Goal: Participate in discussion: Engage in conversation with other users on a specific topic

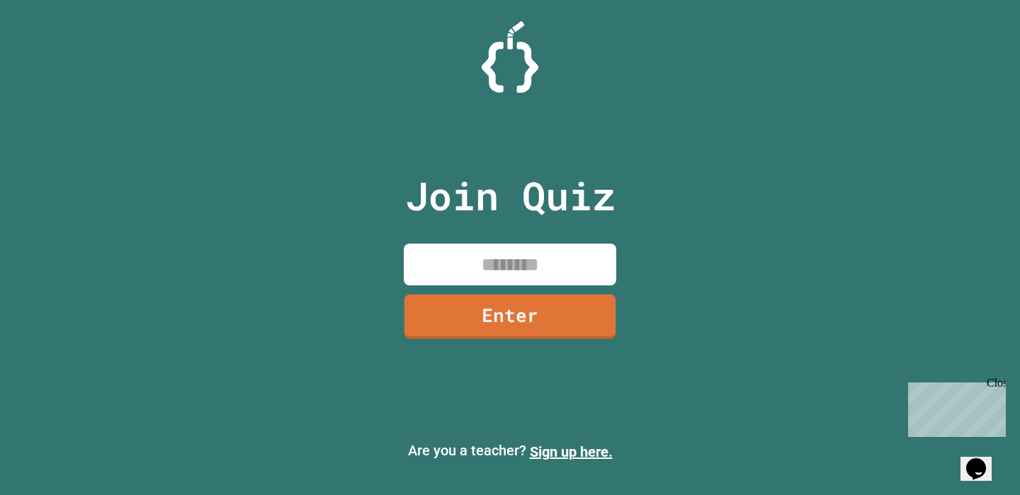
click at [531, 270] on input at bounding box center [510, 265] width 212 height 42
type input "********"
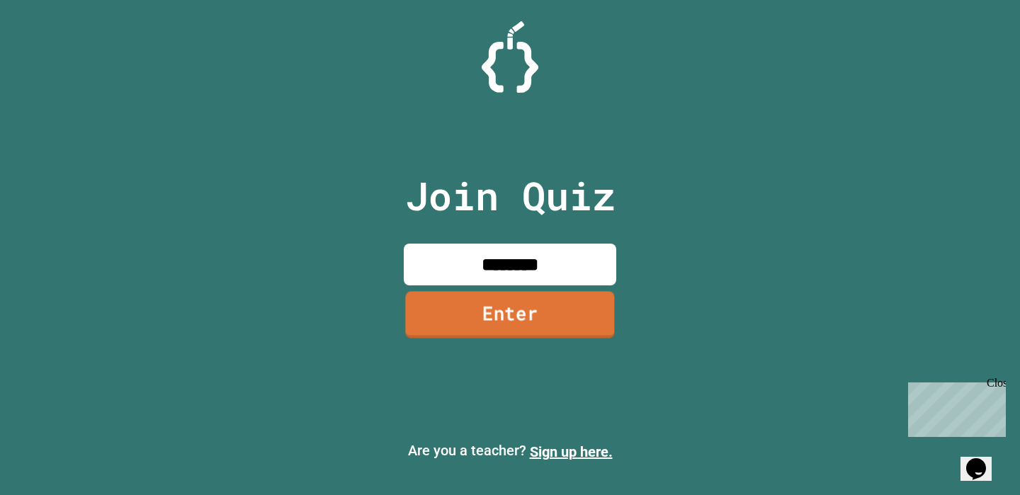
click at [535, 318] on link "Enter" at bounding box center [509, 314] width 209 height 47
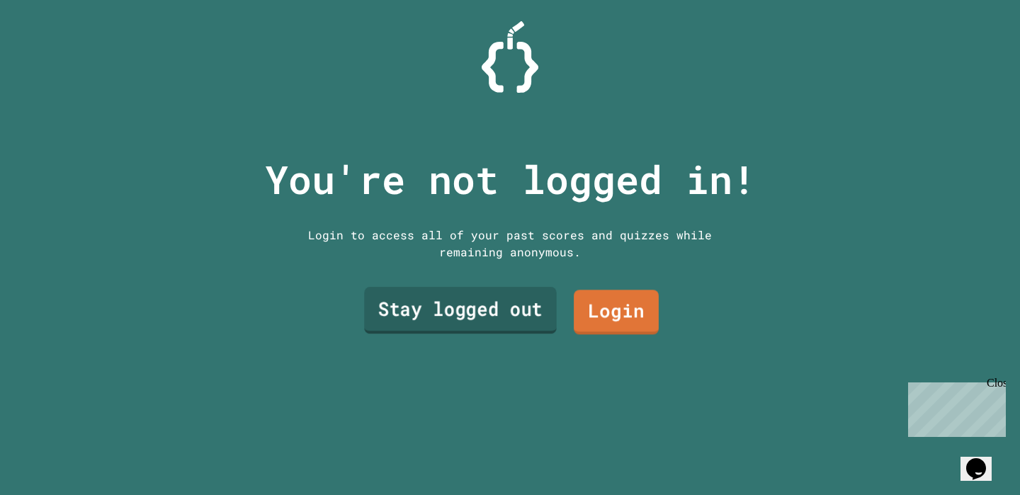
click at [504, 315] on link "Stay logged out" at bounding box center [460, 310] width 192 height 47
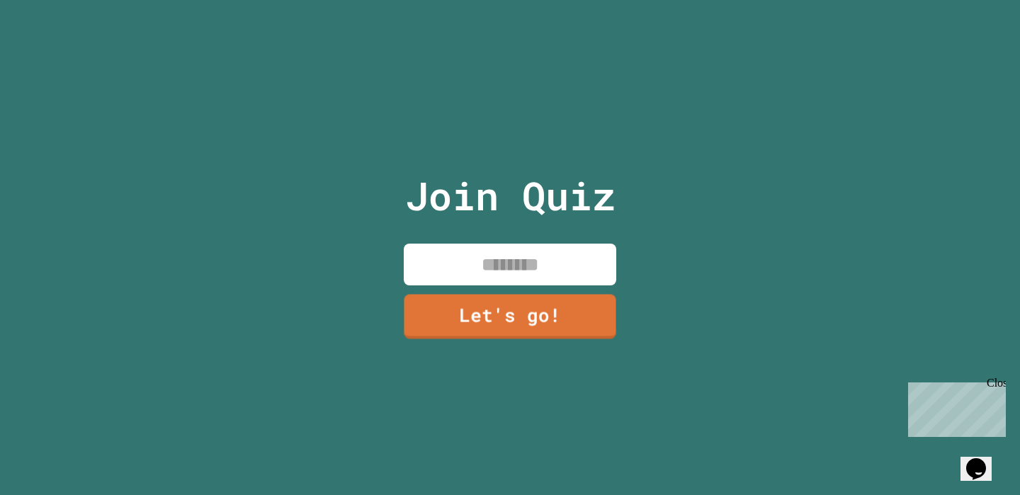
click at [504, 270] on input at bounding box center [510, 265] width 212 height 42
type input "*****"
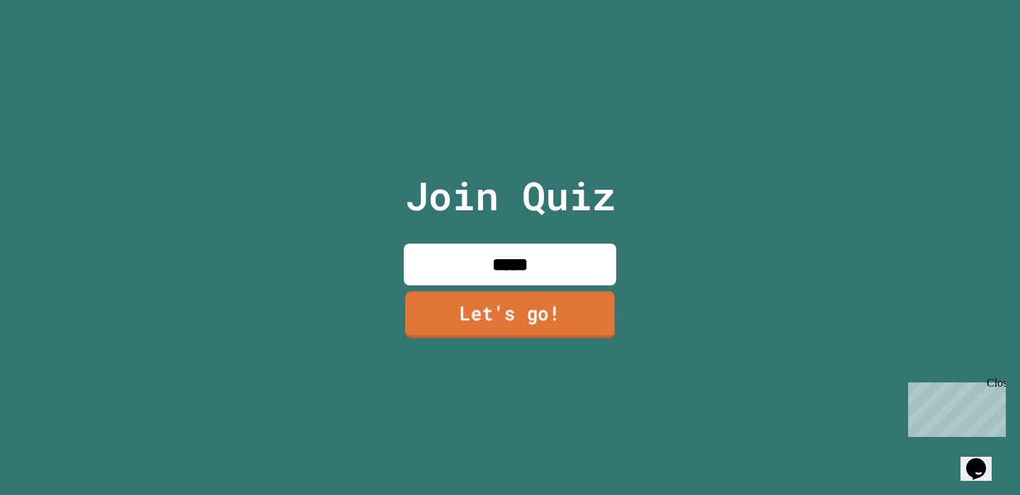
click at [508, 306] on link "Let's go!" at bounding box center [510, 314] width 210 height 47
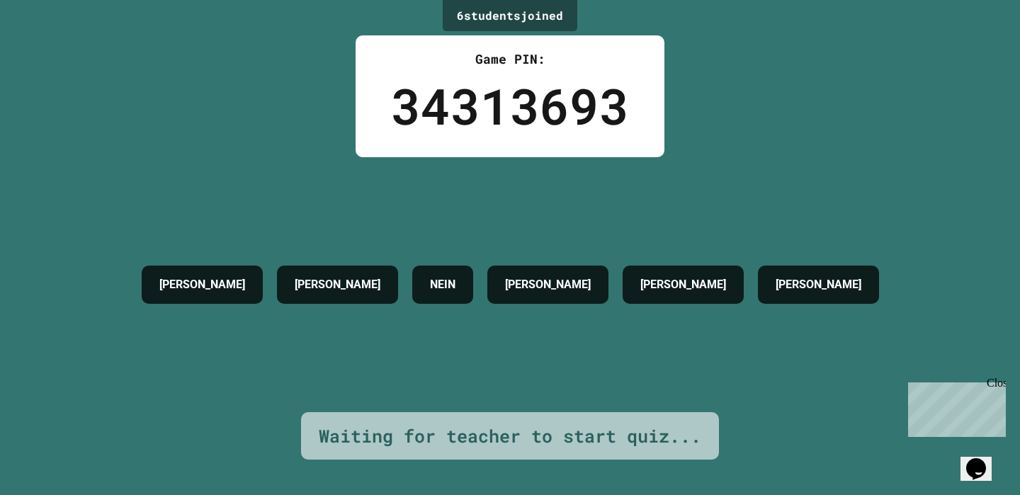
click at [563, 293] on h4 "[PERSON_NAME]" at bounding box center [548, 284] width 86 height 17
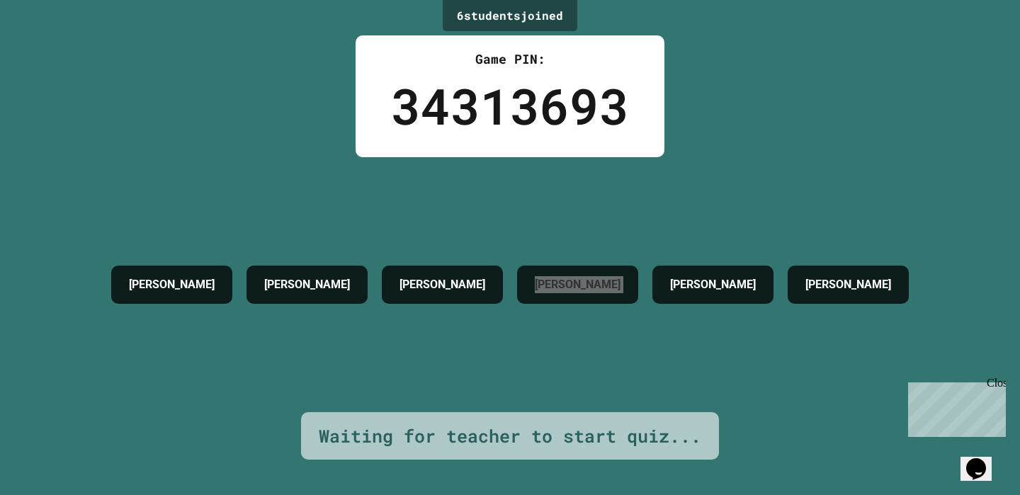
click at [982, 458] on icon "Chat widget" at bounding box center [976, 468] width 20 height 21
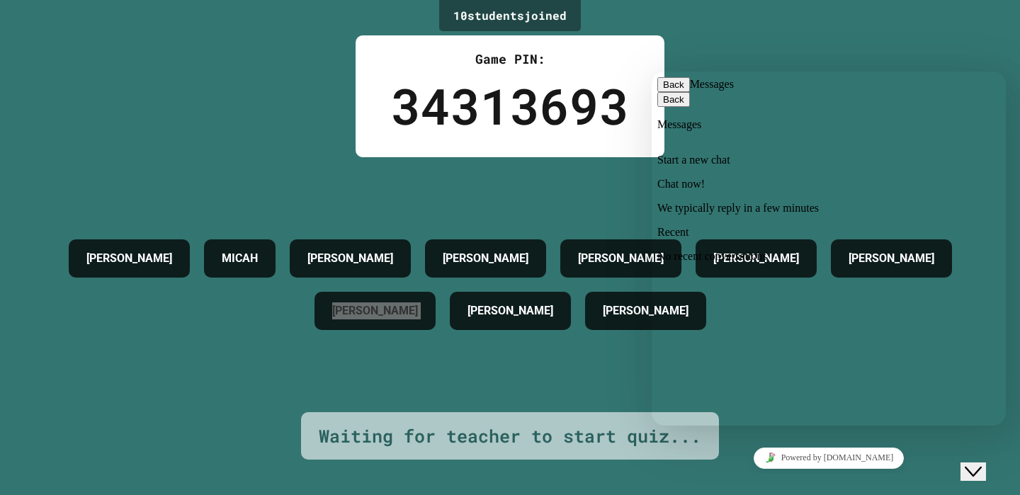
click at [677, 92] on button "Back" at bounding box center [673, 84] width 33 height 15
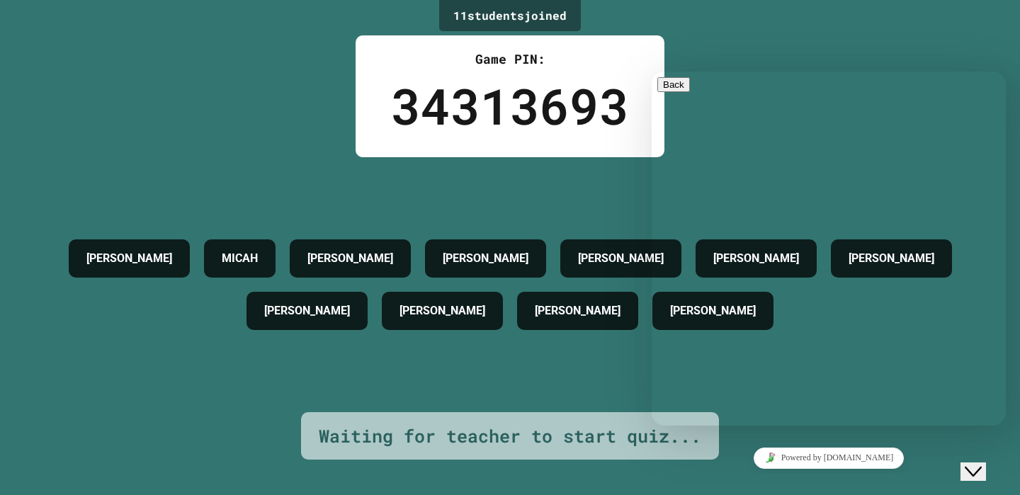
click at [432, 183] on div "[PERSON_NAME] [PERSON_NAME] [PERSON_NAME] [PERSON_NAME] [PERSON_NAME] [PERSON_N…" at bounding box center [509, 284] width 949 height 255
click at [492, 96] on div "34313693" at bounding box center [510, 106] width 238 height 74
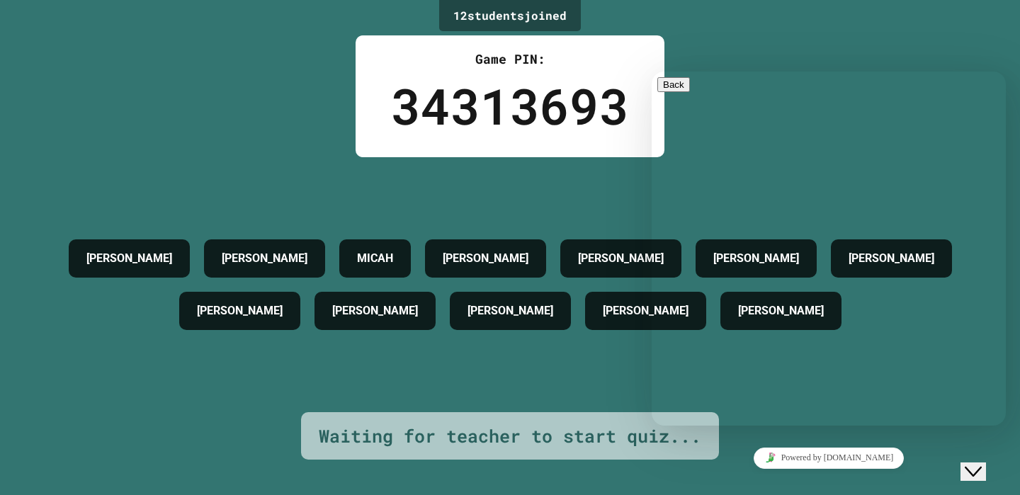
click at [974, 463] on icon "Close Chat This icon closes the chat window." at bounding box center [973, 471] width 17 height 17
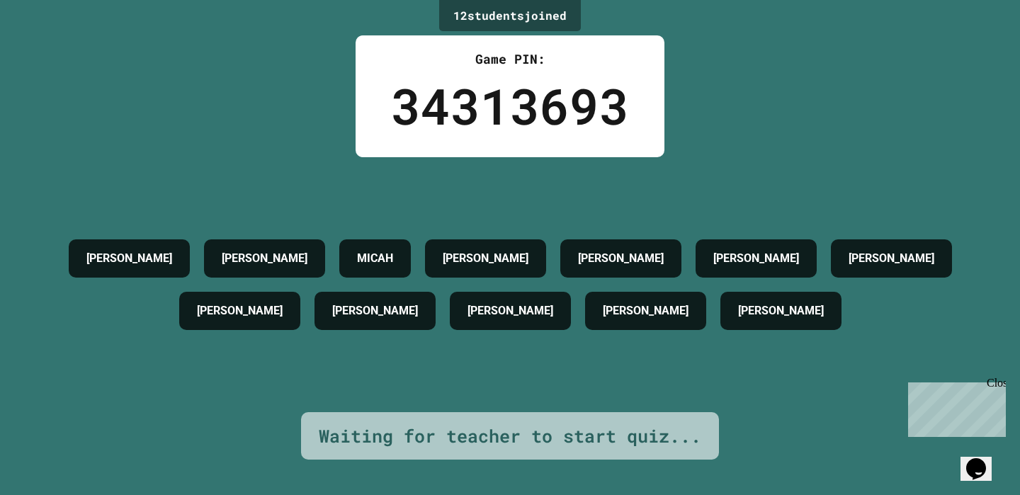
click at [738, 318] on h4 "[PERSON_NAME]" at bounding box center [781, 310] width 86 height 17
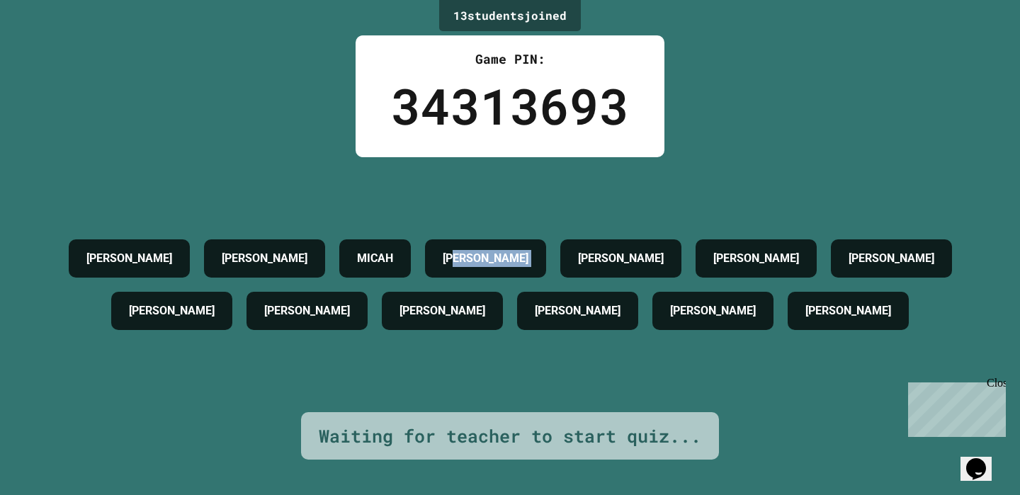
drag, startPoint x: 473, startPoint y: 263, endPoint x: 576, endPoint y: 262, distance: 102.7
click at [576, 262] on div "[PERSON_NAME] [PERSON_NAME] [PERSON_NAME] [PERSON_NAME] [PERSON_NAME] [PERSON_N…" at bounding box center [509, 284] width 949 height 105
click at [595, 180] on div "[PERSON_NAME] [PERSON_NAME] [PERSON_NAME] [PERSON_NAME] [PERSON_NAME] [PERSON_N…" at bounding box center [509, 284] width 949 height 255
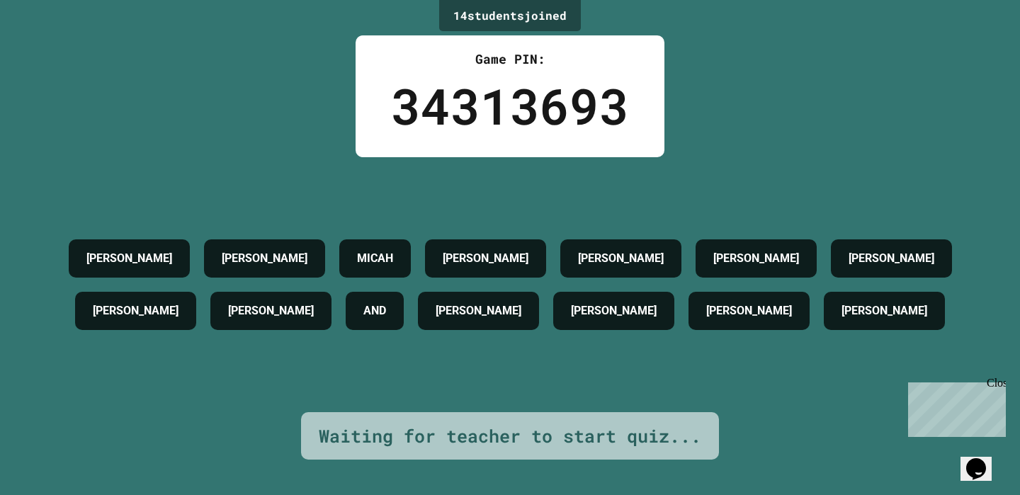
click at [459, 107] on div "34313693" at bounding box center [510, 106] width 238 height 74
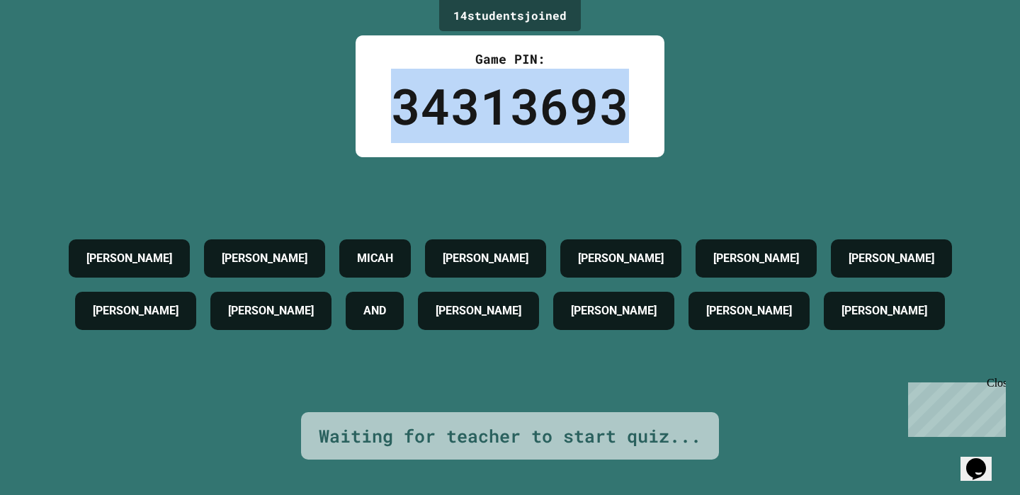
click at [459, 107] on div "34313693" at bounding box center [510, 106] width 238 height 74
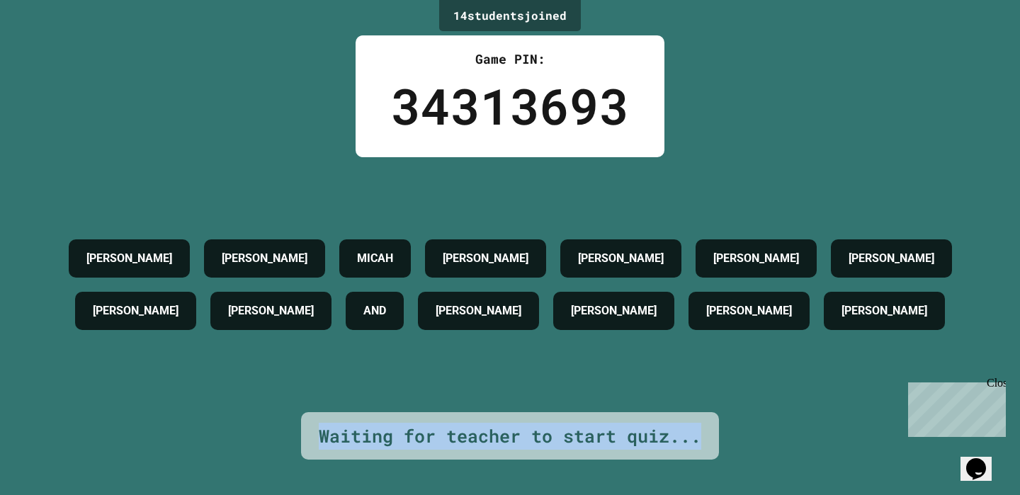
drag, startPoint x: 698, startPoint y: 438, endPoint x: 320, endPoint y: 437, distance: 377.5
click at [320, 437] on div "Waiting for teacher to start quiz..." at bounding box center [510, 436] width 382 height 27
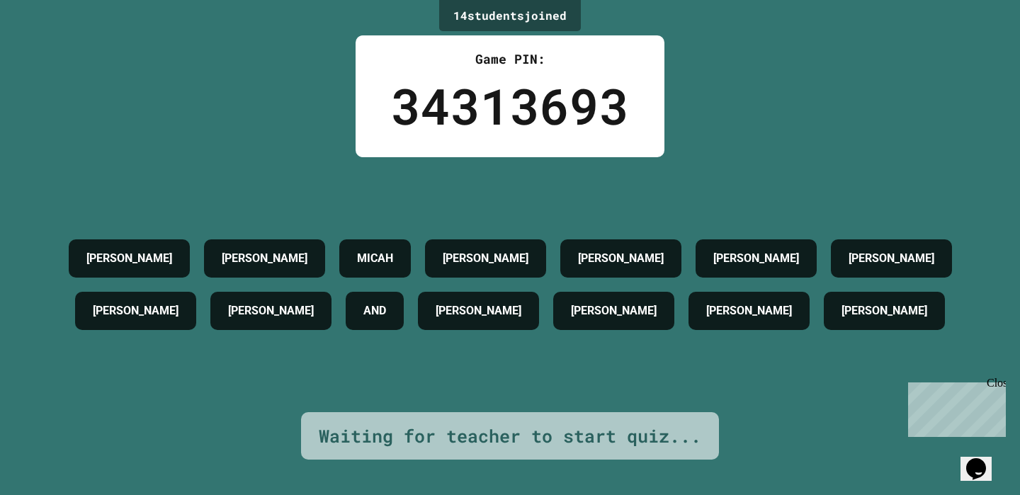
click at [386, 312] on h4 "AND" at bounding box center [374, 310] width 23 height 17
click at [539, 330] on div "[PERSON_NAME]" at bounding box center [478, 311] width 121 height 38
click at [512, 25] on div "14 student s joined" at bounding box center [510, 15] width 142 height 31
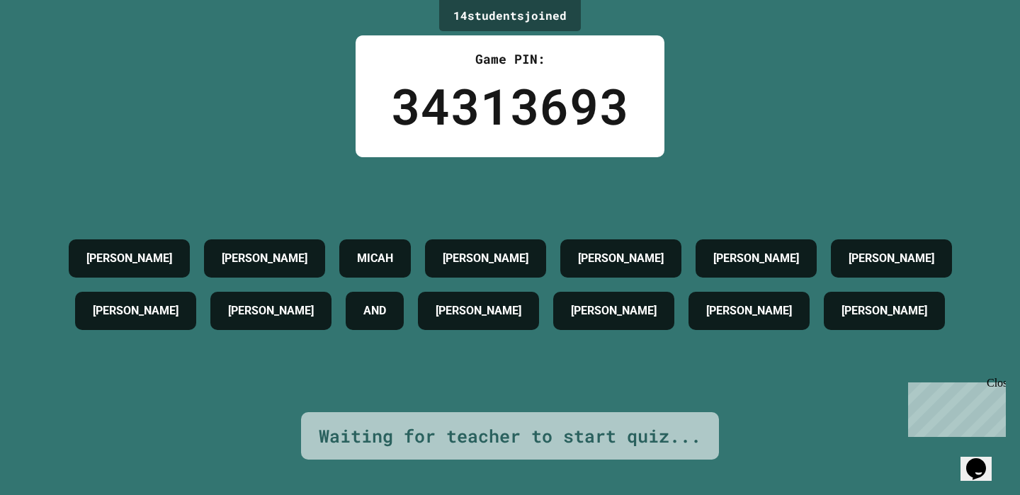
click at [509, 104] on div "34313693" at bounding box center [510, 106] width 238 height 74
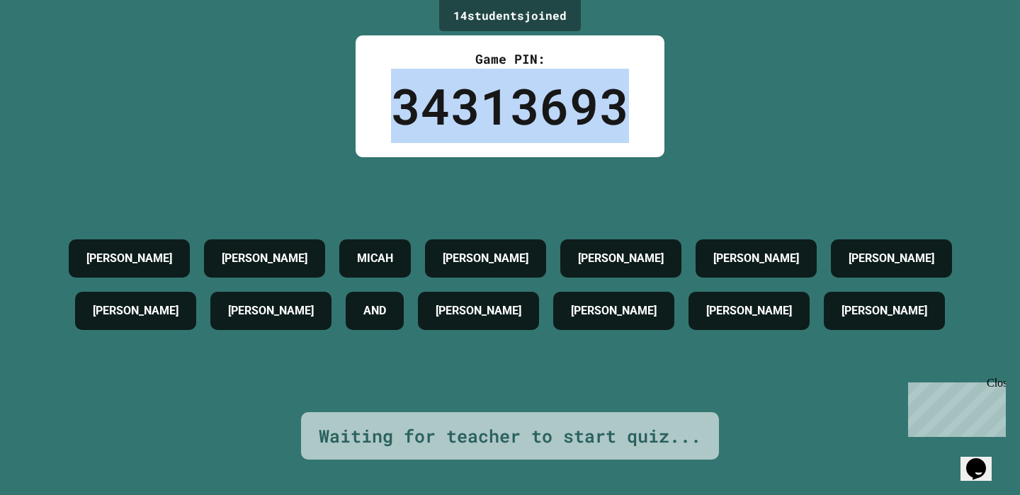
click at [509, 104] on div "34313693" at bounding box center [510, 106] width 238 height 74
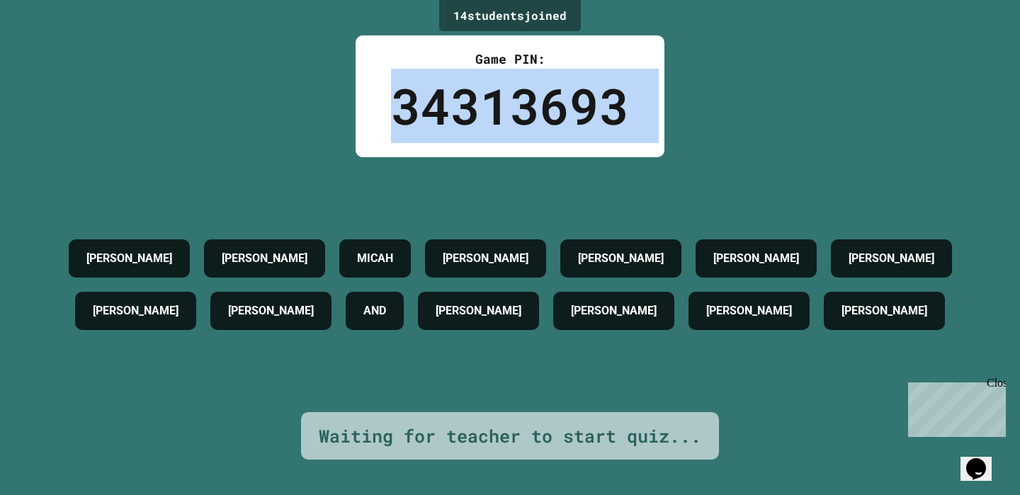
click at [509, 104] on div "34313693" at bounding box center [510, 106] width 238 height 74
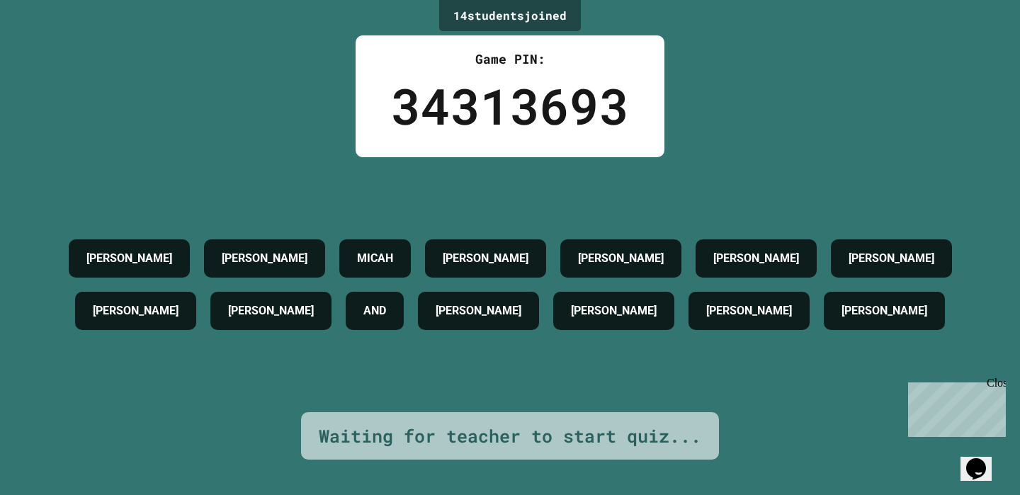
click at [534, 118] on div "34313693" at bounding box center [510, 106] width 238 height 74
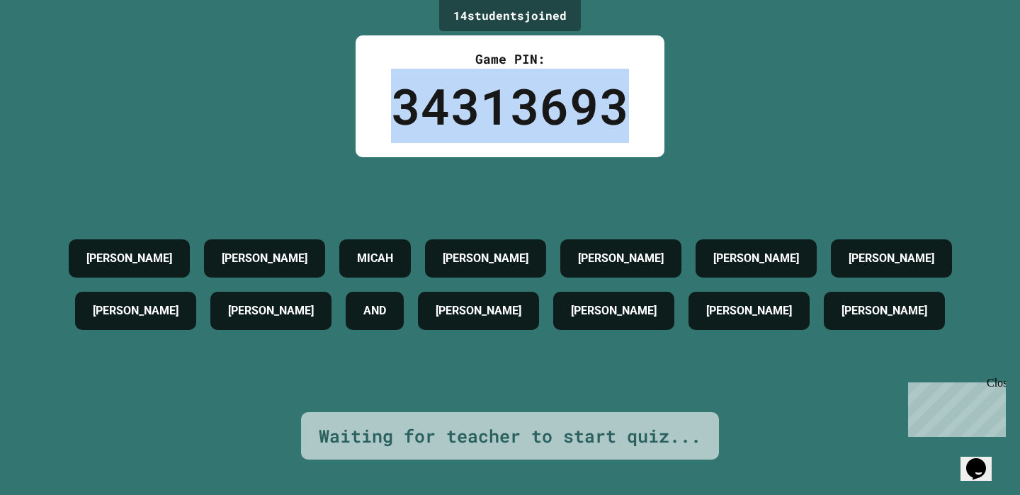
click at [534, 118] on div "34313693" at bounding box center [510, 106] width 238 height 74
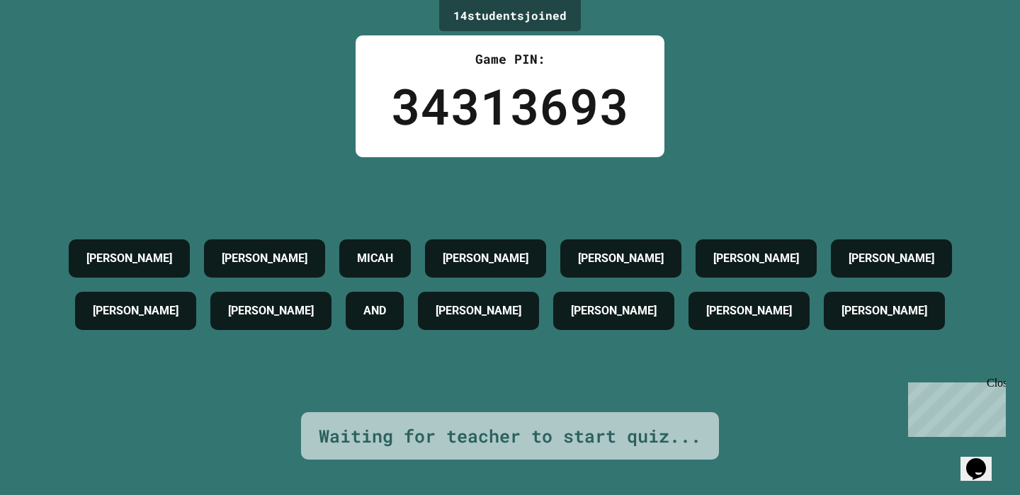
click at [499, 253] on h4 "[PERSON_NAME]" at bounding box center [486, 258] width 86 height 17
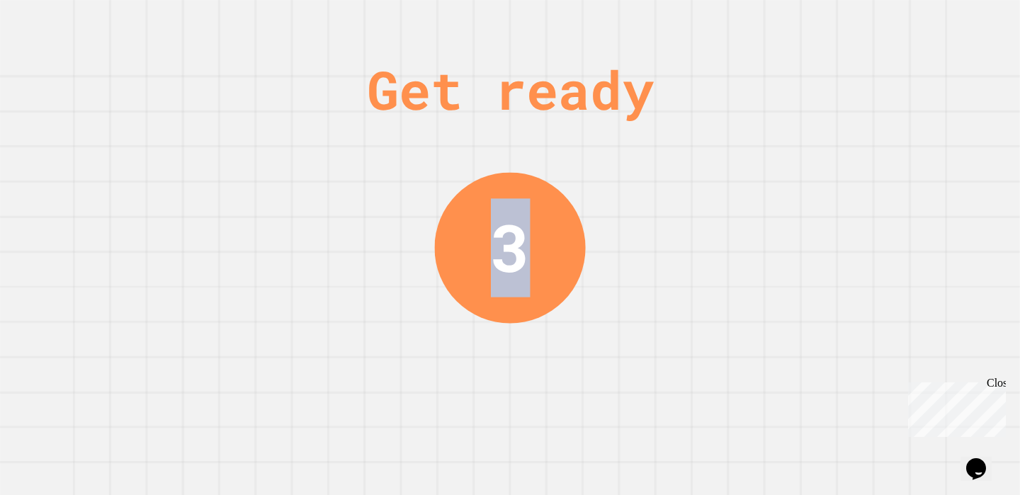
drag, startPoint x: 499, startPoint y: 253, endPoint x: 567, endPoint y: 261, distance: 68.4
click at [567, 261] on div "Get ready 3" at bounding box center [510, 247] width 1020 height 495
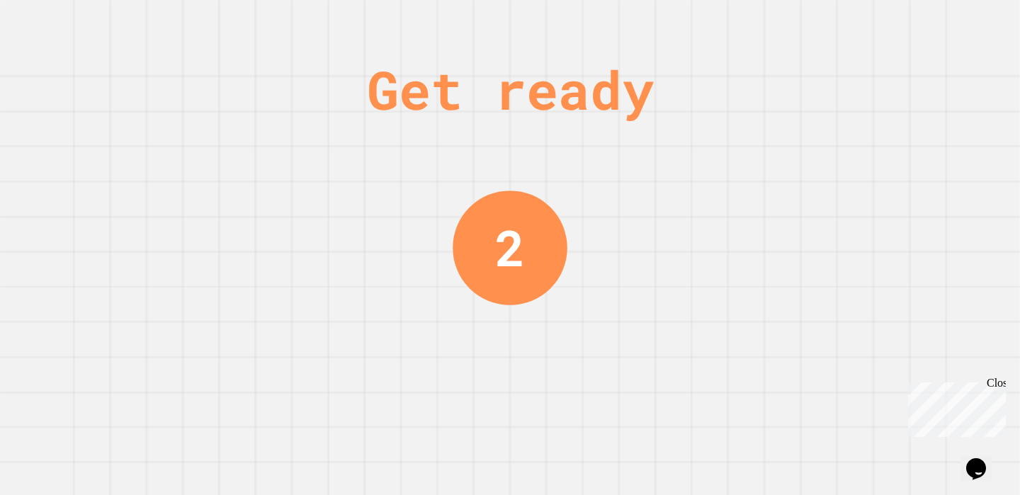
click at [567, 261] on div "2" at bounding box center [510, 248] width 115 height 115
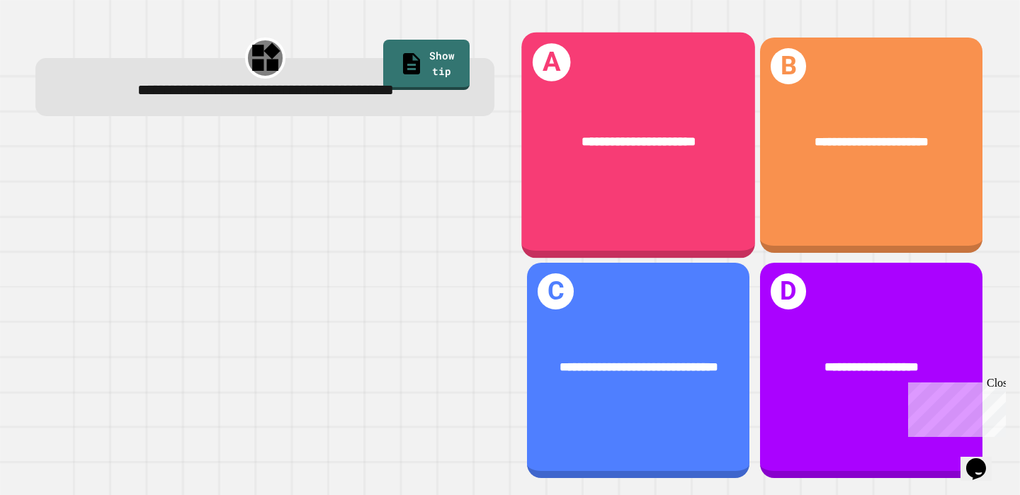
click at [619, 180] on div "**********" at bounding box center [639, 146] width 234 height 226
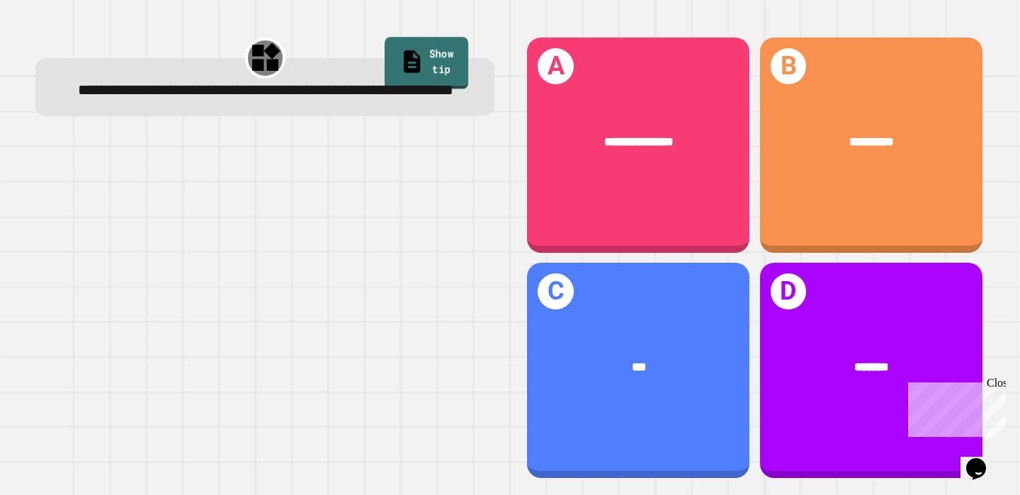
click at [424, 49] on link "Show tip" at bounding box center [427, 64] width 84 height 52
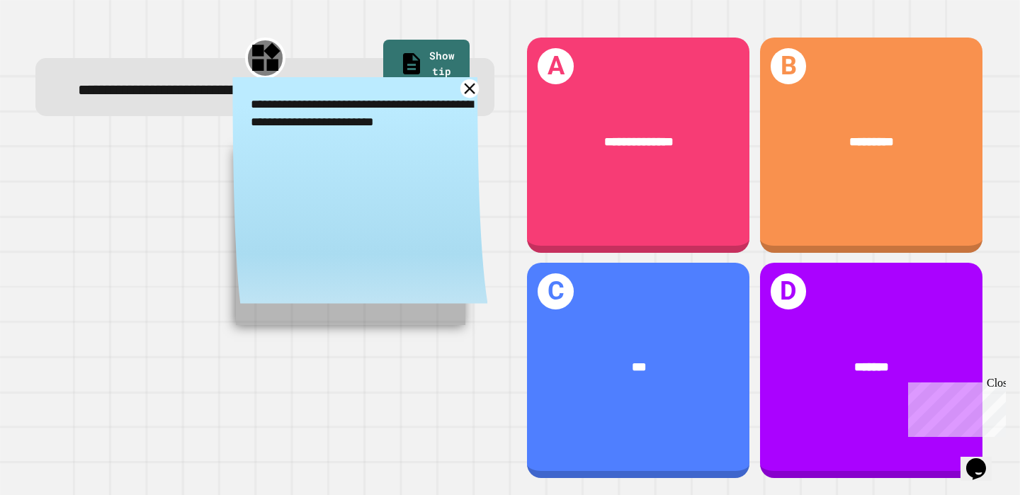
click at [465, 97] on icon at bounding box center [469, 88] width 18 height 18
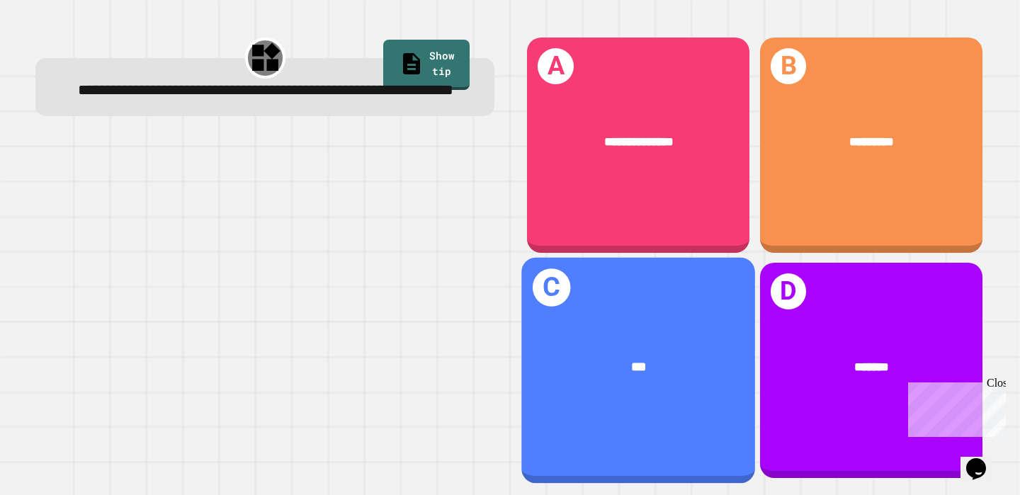
click at [633, 344] on div "***" at bounding box center [639, 367] width 234 height 72
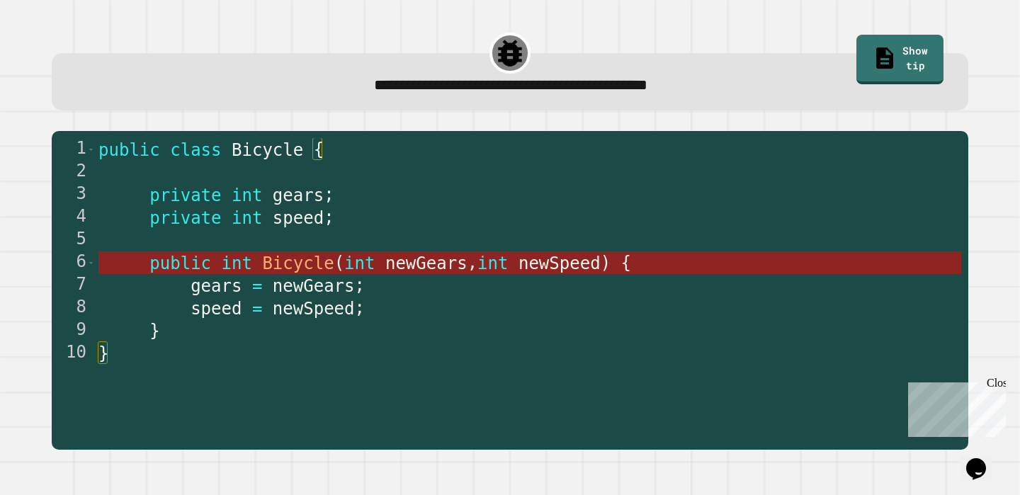
click at [290, 260] on span "Bicycle" at bounding box center [299, 264] width 72 height 20
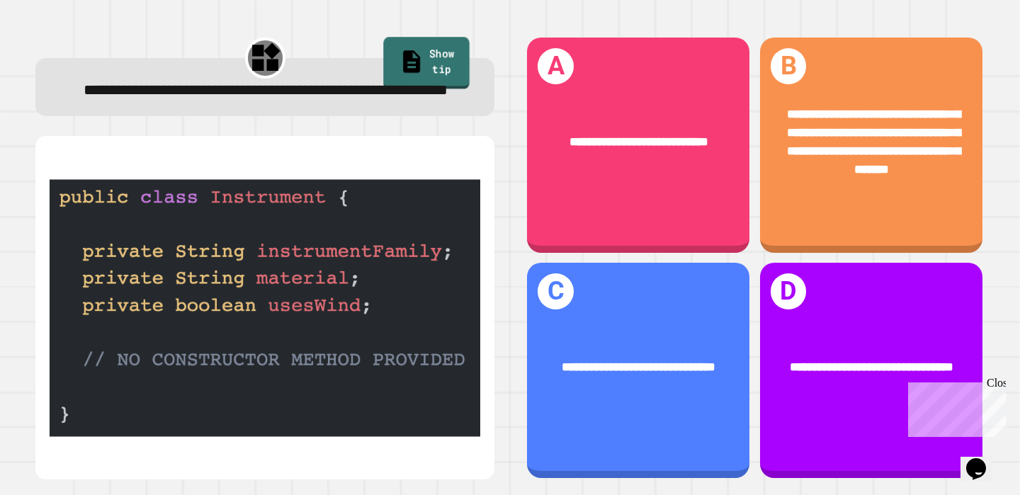
click at [402, 64] on link "Show tip" at bounding box center [426, 64] width 86 height 52
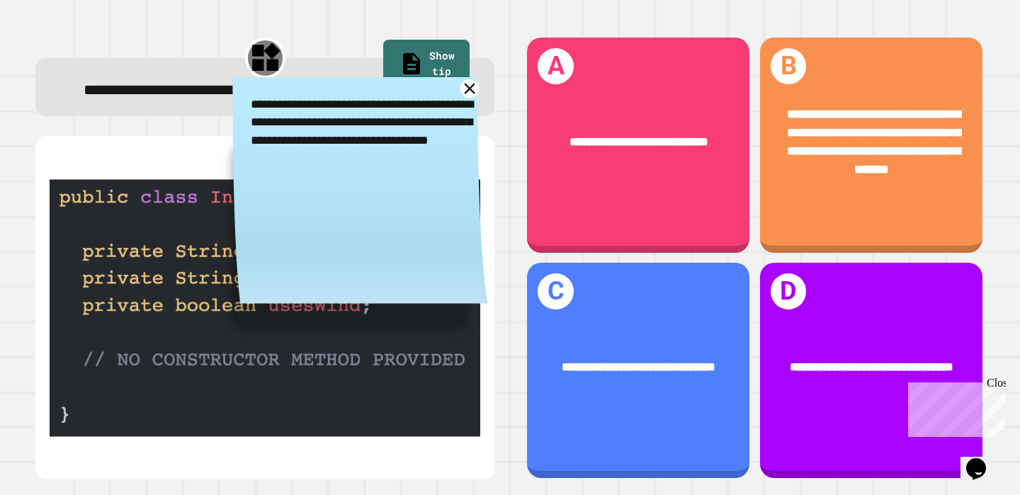
click at [466, 97] on icon at bounding box center [469, 88] width 18 height 18
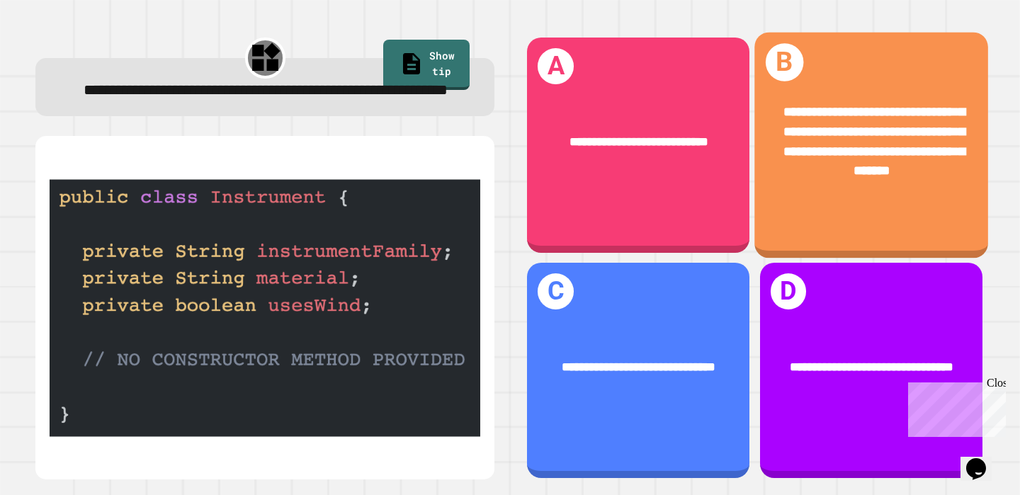
click at [861, 142] on span "**********" at bounding box center [874, 142] width 182 height 72
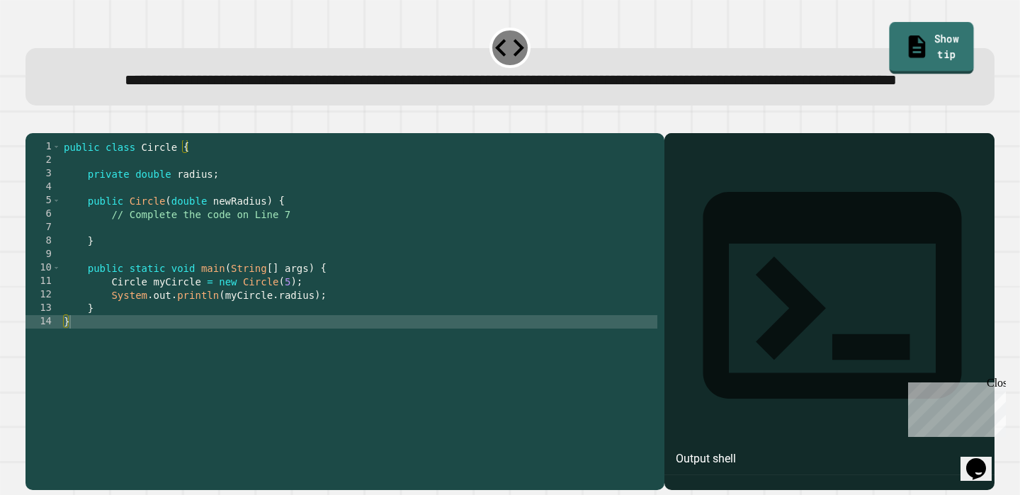
click at [906, 38] on link "Show tip" at bounding box center [931, 48] width 85 height 52
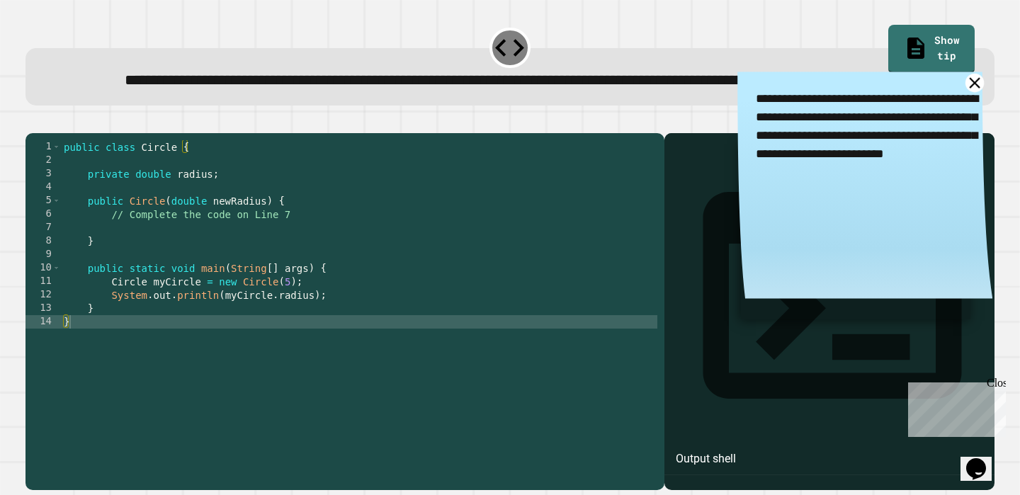
click at [970, 92] on icon at bounding box center [974, 83] width 18 height 18
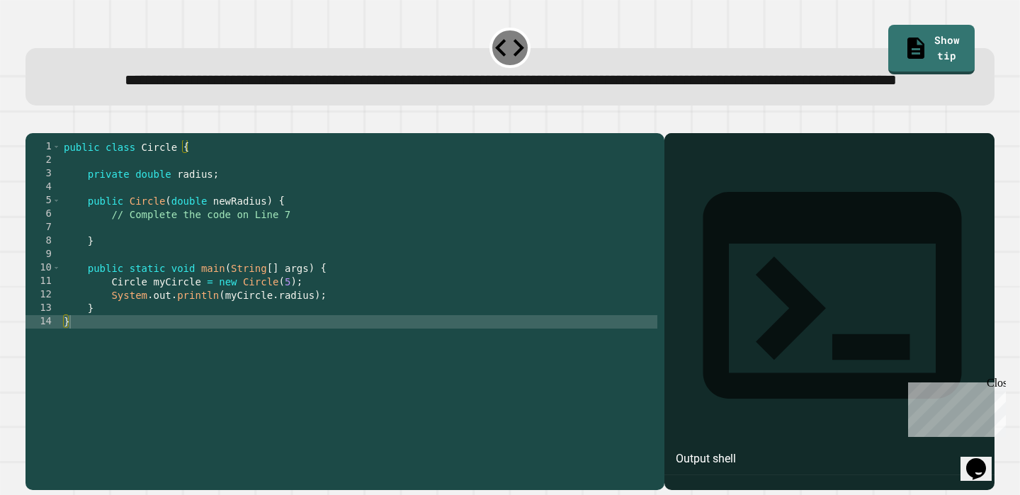
click at [170, 336] on div "public class Circle { private double radius ; public Circle ( double newRadius …" at bounding box center [359, 295] width 596 height 310
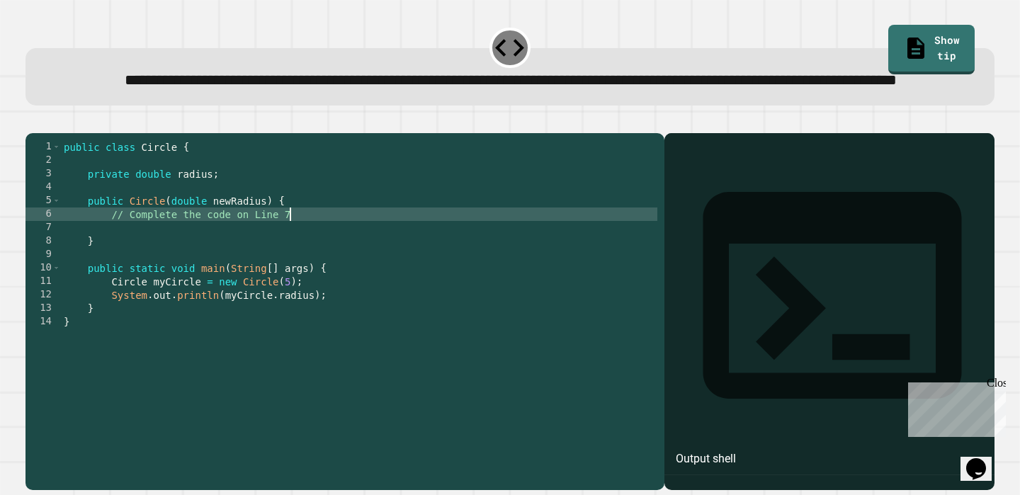
click at [312, 261] on div "public class Circle { private double radius ; public Circle ( double newRadius …" at bounding box center [359, 295] width 596 height 310
type textarea "**********"
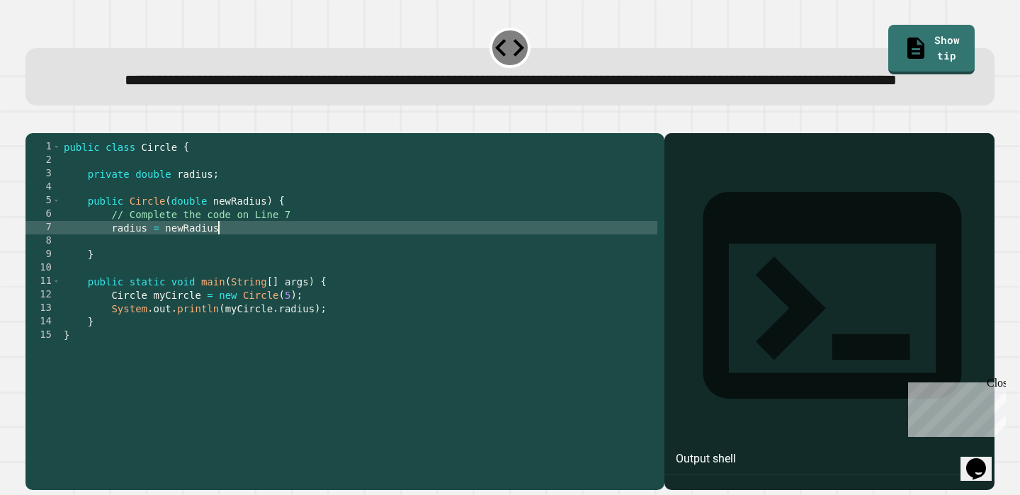
scroll to position [0, 11]
type textarea "**********"
click at [33, 121] on icon "button" at bounding box center [33, 121] width 0 height 0
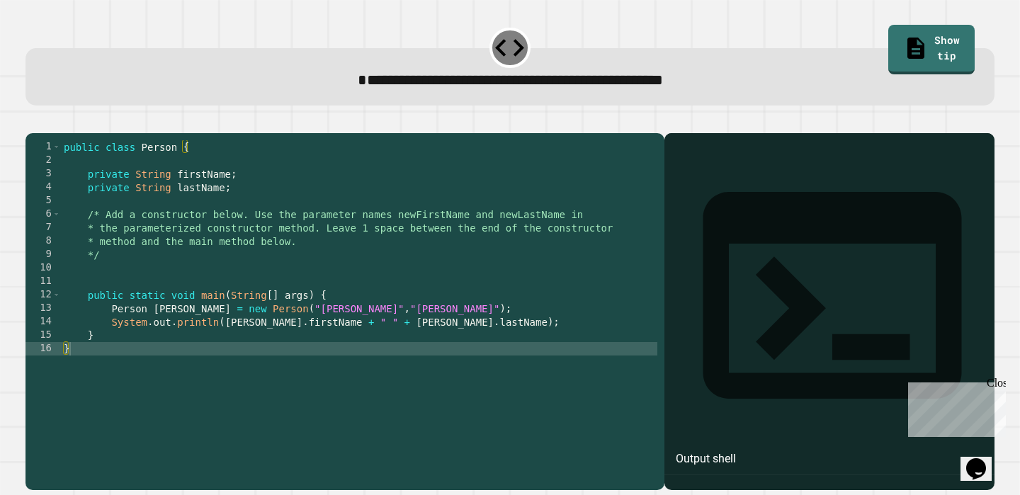
click at [205, 282] on div "public class Person { private String firstName ; private String lastName ; /* A…" at bounding box center [359, 308] width 596 height 336
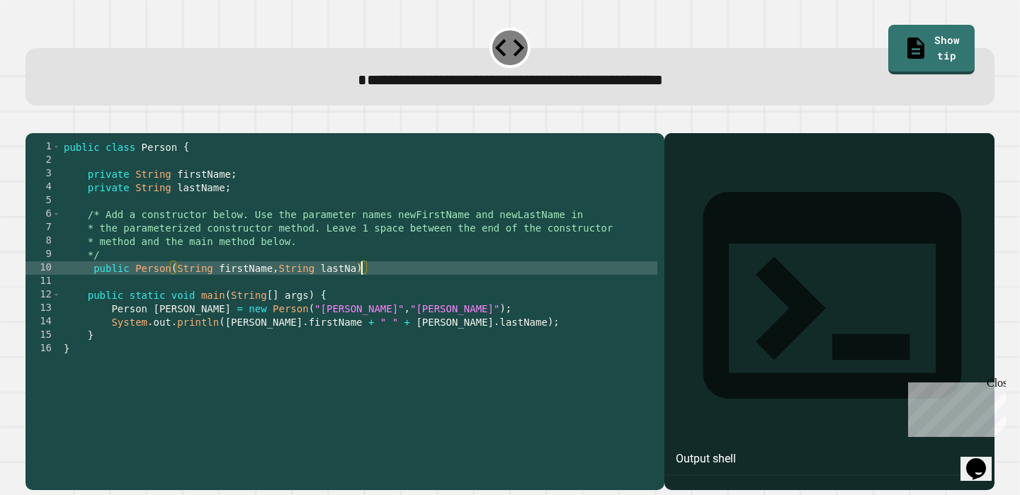
scroll to position [0, 21]
type textarea "**********"
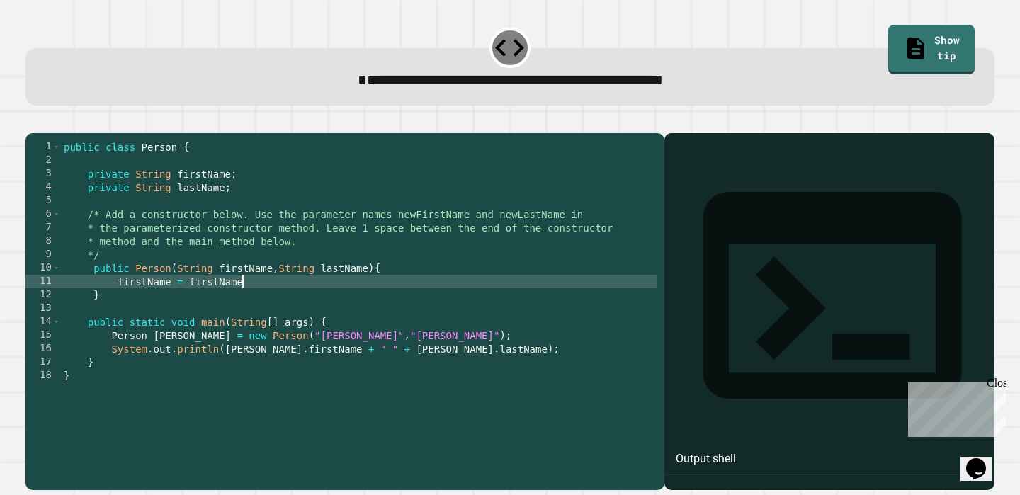
scroll to position [0, 12]
click at [190, 303] on div "public class Person { private String firstName ; private String lastName ; /* A…" at bounding box center [359, 308] width 596 height 336
click at [271, 303] on div "public class Person { private String firstName ; private String lastName ; /* A…" at bounding box center [359, 308] width 596 height 336
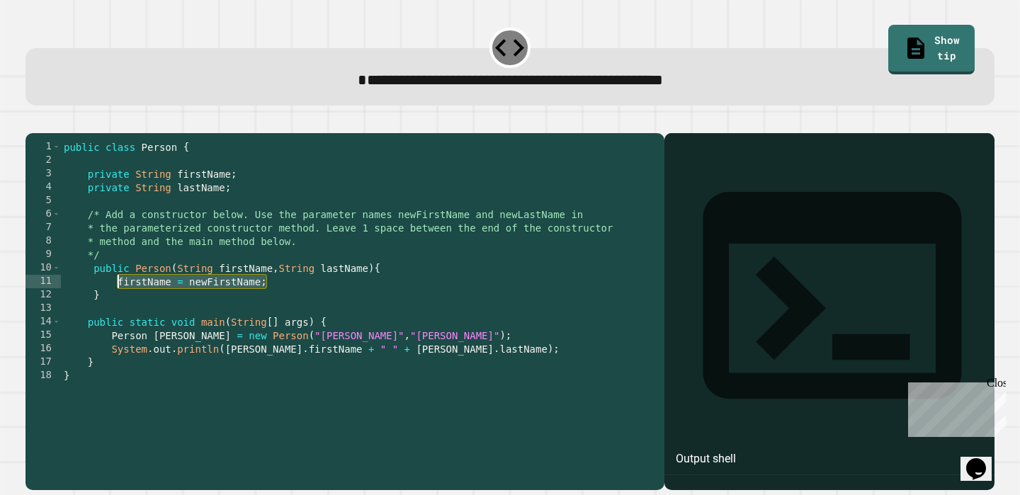
drag, startPoint x: 271, startPoint y: 303, endPoint x: 118, endPoint y: 305, distance: 153.0
click at [118, 305] on div "public class Person { private String firstName ; private String lastName ; /* A…" at bounding box center [359, 308] width 596 height 336
type textarea "**********"
click at [301, 303] on div "public class Person { private String firstName ; private String lastName ; /* A…" at bounding box center [359, 308] width 596 height 336
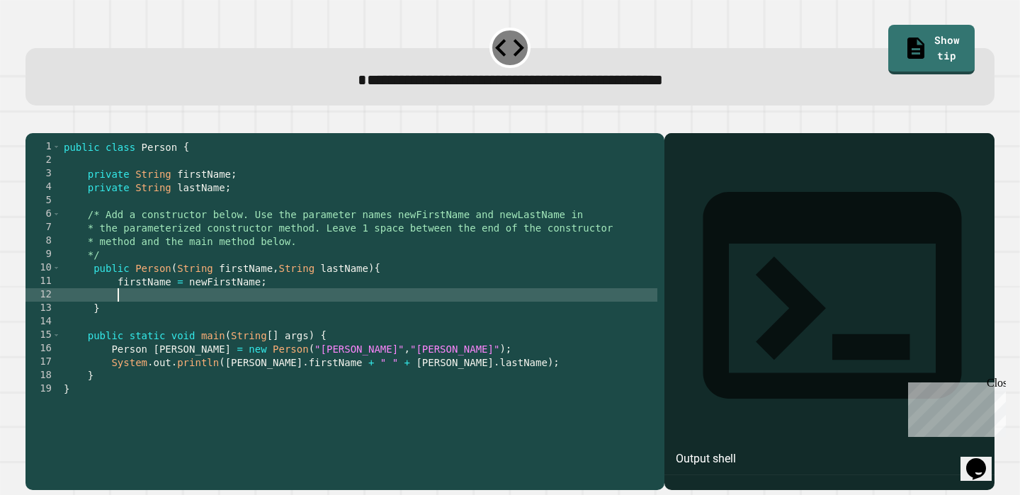
scroll to position [0, 3]
paste textarea "**********"
click at [146, 318] on div "public class Person { private String firstName ; private String lastName ; /* A…" at bounding box center [359, 308] width 596 height 336
click at [210, 318] on div "public class Person { private String firstName ; private String lastName ; /* A…" at bounding box center [359, 308] width 596 height 336
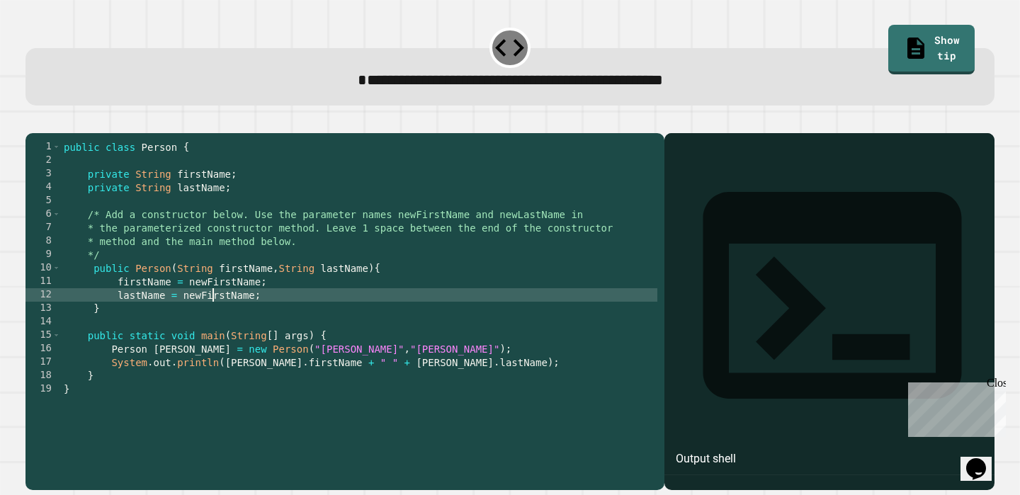
click at [210, 318] on div "public class Person { private String firstName ; private String lastName ; /* A…" at bounding box center [359, 308] width 596 height 336
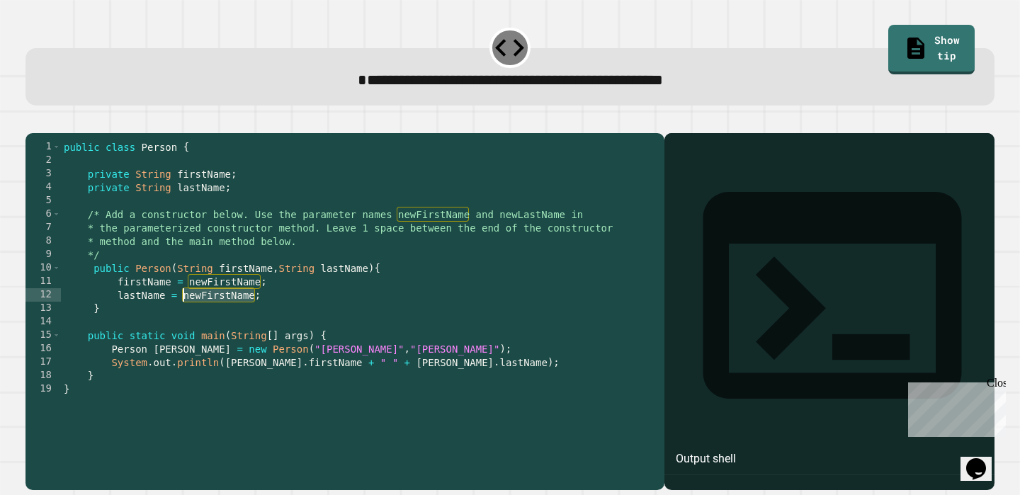
click at [228, 317] on div "public class Person { private String firstName ; private String lastName ; /* A…" at bounding box center [359, 308] width 596 height 336
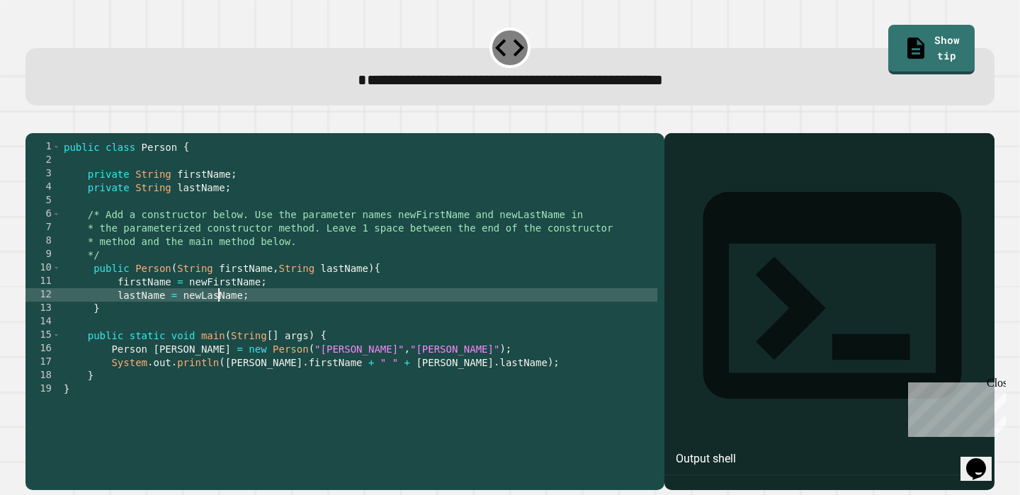
scroll to position [0, 11]
click at [33, 121] on icon "button" at bounding box center [33, 121] width 0 height 0
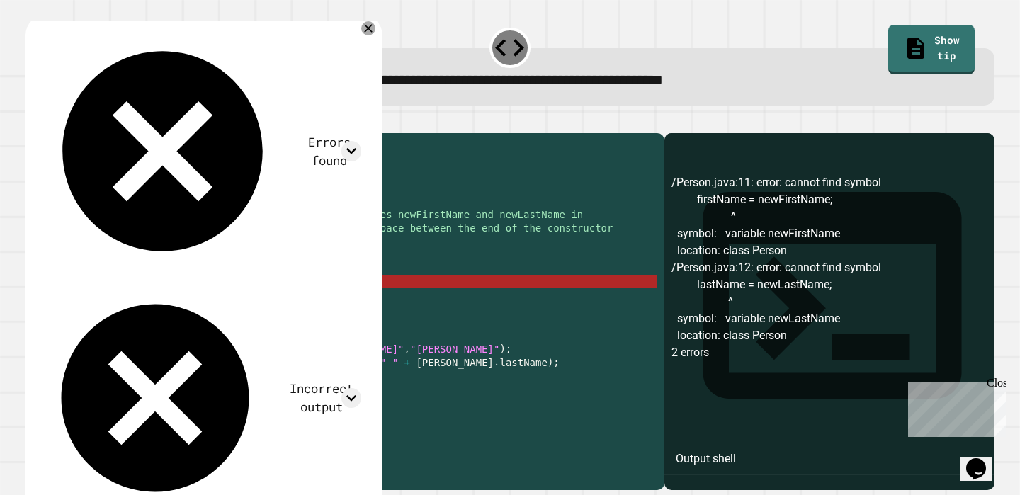
click at [117, 302] on div "public class Person { private String firstName ; private String lastName ; /* A…" at bounding box center [359, 308] width 596 height 336
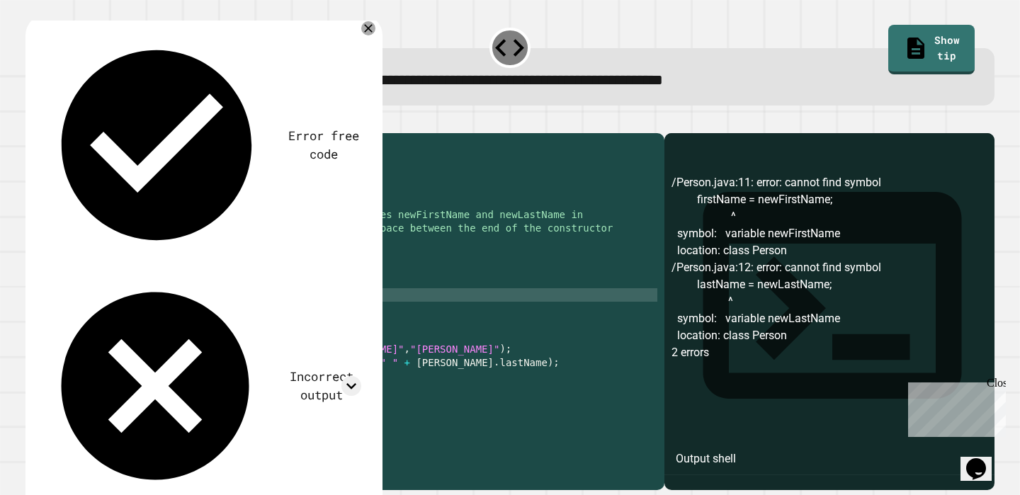
click at [115, 314] on div "public class Person { private String firstName ; private String lastName ; /* A…" at bounding box center [359, 308] width 596 height 336
click at [33, 121] on button "button" at bounding box center [33, 121] width 0 height 0
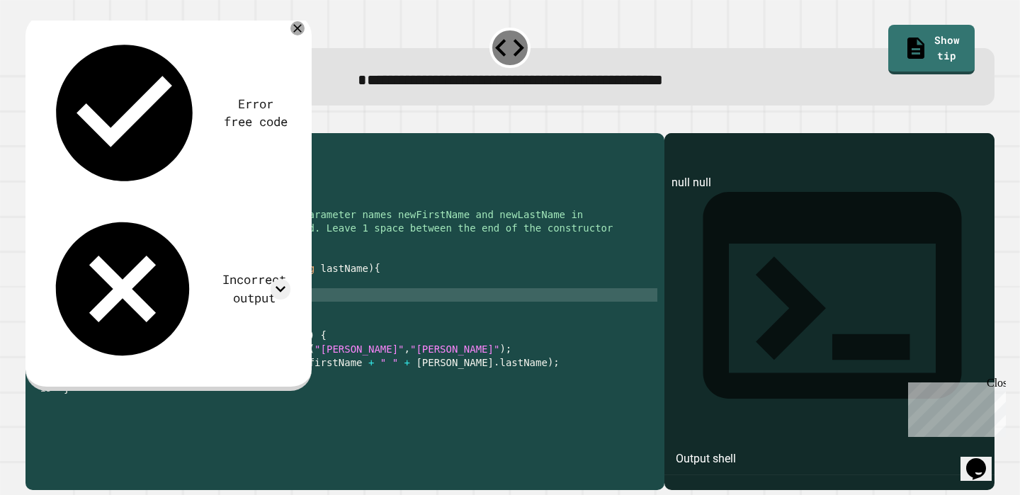
click at [127, 319] on div "public class Person { private String firstName ; private String lastName ; /* A…" at bounding box center [359, 308] width 596 height 336
click at [129, 301] on div "public class Person { private String firstName ; private String lastName ; /* A…" at bounding box center [359, 308] width 596 height 336
click at [944, 47] on link "Show tip" at bounding box center [931, 50] width 87 height 50
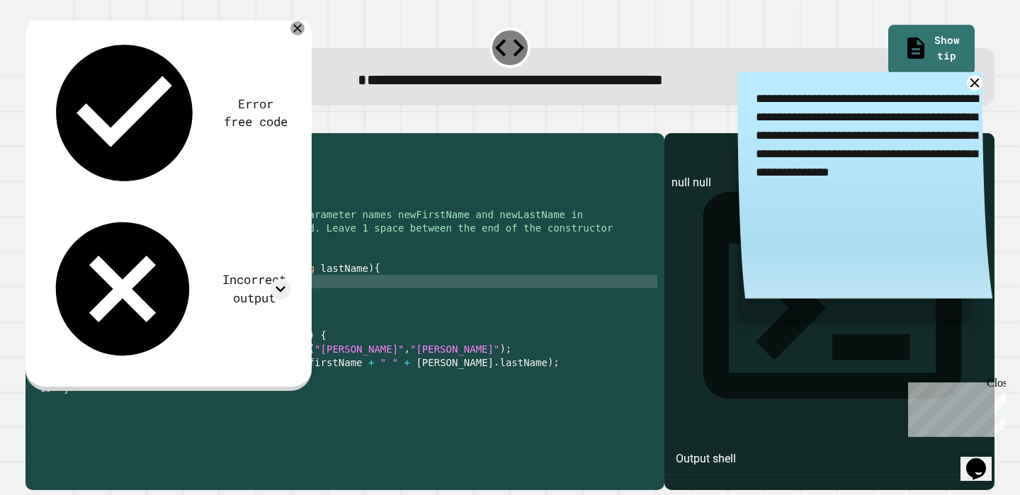
click at [135, 293] on div "public class Person { private String firstName ; private String lastName ; /* A…" at bounding box center [359, 308] width 596 height 336
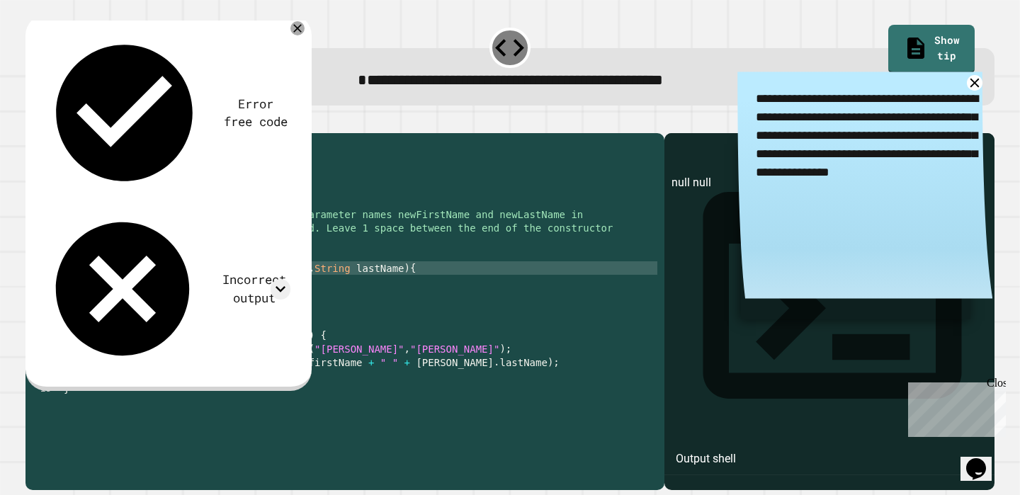
scroll to position [0, 8]
click at [46, 132] on icon "button" at bounding box center [42, 130] width 8 height 10
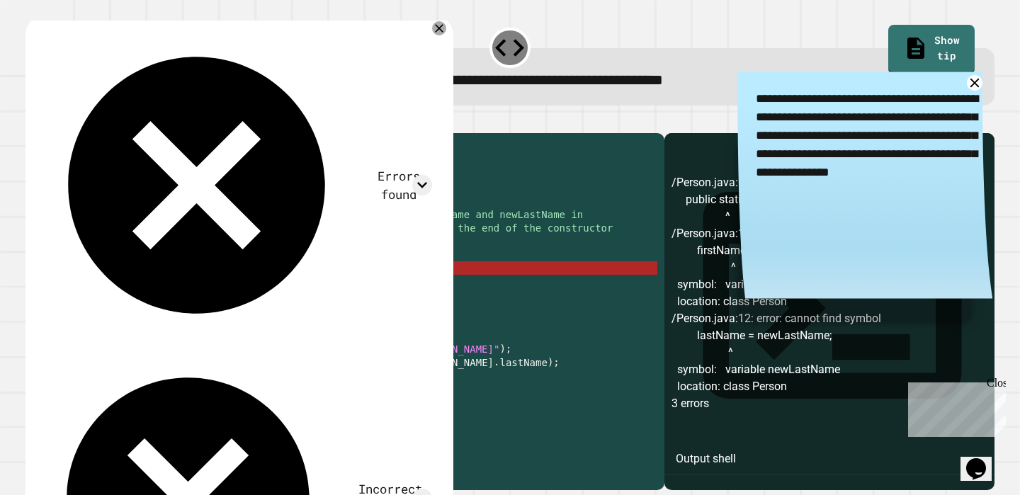
click at [152, 288] on div "public class Person { private String firstName ; private String lastName ; /* A…" at bounding box center [359, 308] width 596 height 336
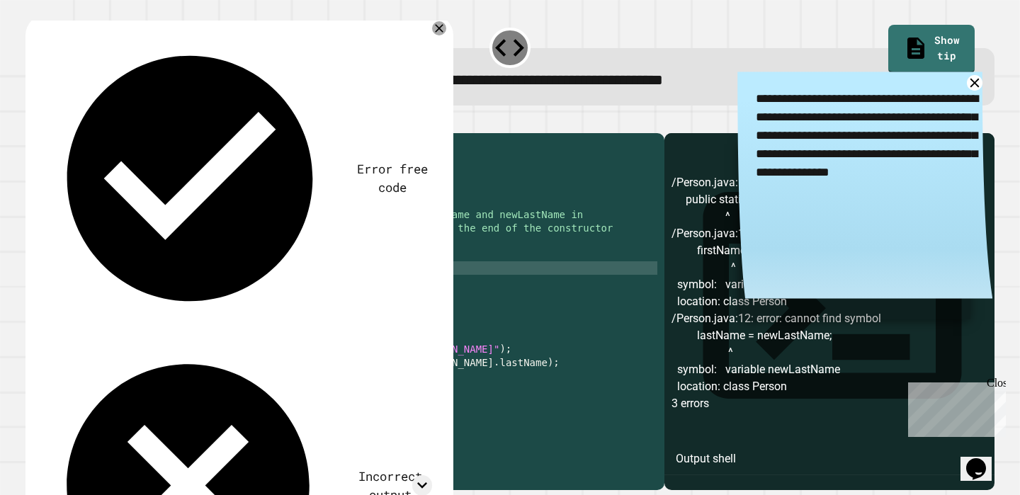
click at [118, 301] on div "public class Person { private String firstName ; private String lastName ; /* A…" at bounding box center [359, 308] width 596 height 336
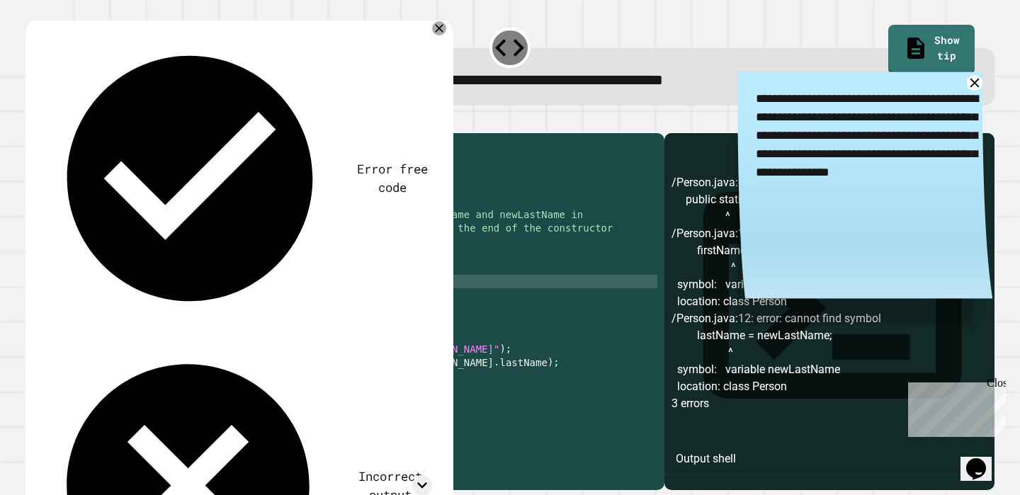
scroll to position [0, 6]
click at [117, 317] on div "public class Person { private String firstName ; private String lastName ; /* A…" at bounding box center [359, 308] width 596 height 336
click at [33, 121] on icon "button" at bounding box center [33, 121] width 0 height 0
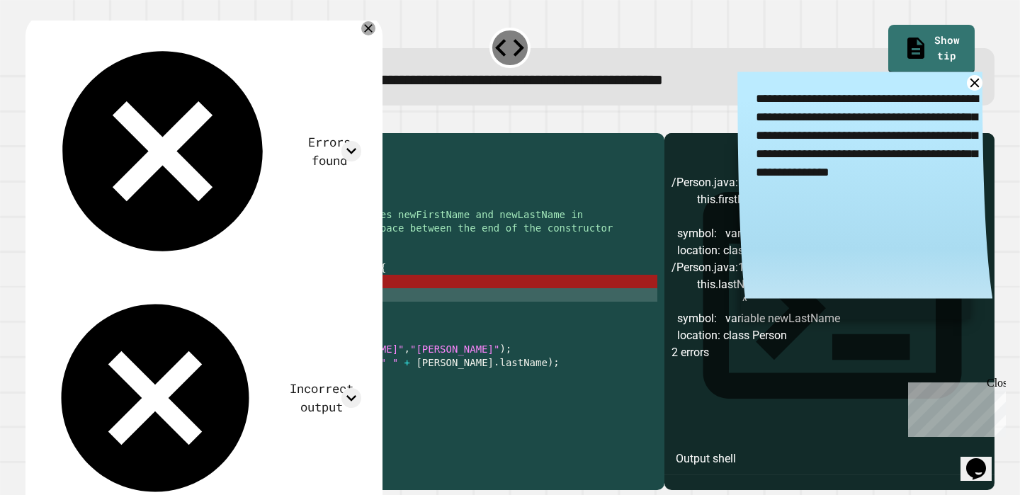
click at [238, 304] on div "public class Person { private String firstName ; private String lastName ; /* A…" at bounding box center [359, 308] width 596 height 336
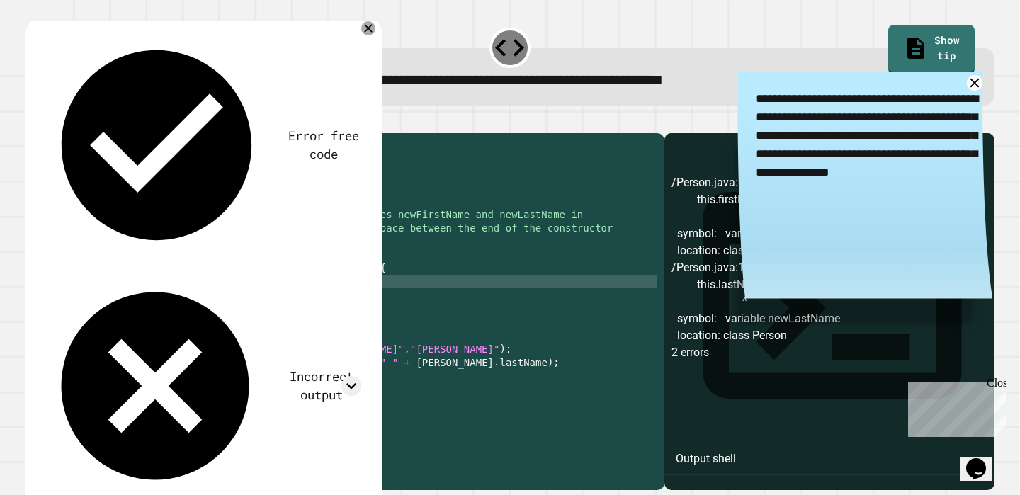
click at [231, 314] on div "public class Person { private String firstName ; private String lastName ; /* A…" at bounding box center [359, 308] width 596 height 336
click at [222, 297] on div "public class Person { private String firstName ; private String lastName ; /* A…" at bounding box center [359, 308] width 596 height 336
click at [218, 318] on div "public class Person { private String firstName ; private String lastName ; /* A…" at bounding box center [359, 308] width 596 height 336
type textarea "**********"
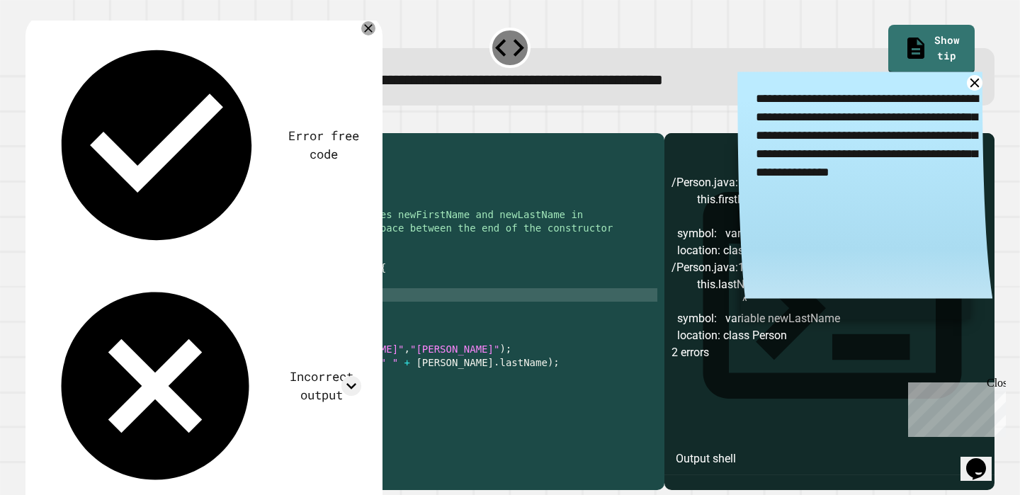
click at [33, 121] on icon "button" at bounding box center [33, 121] width 0 height 0
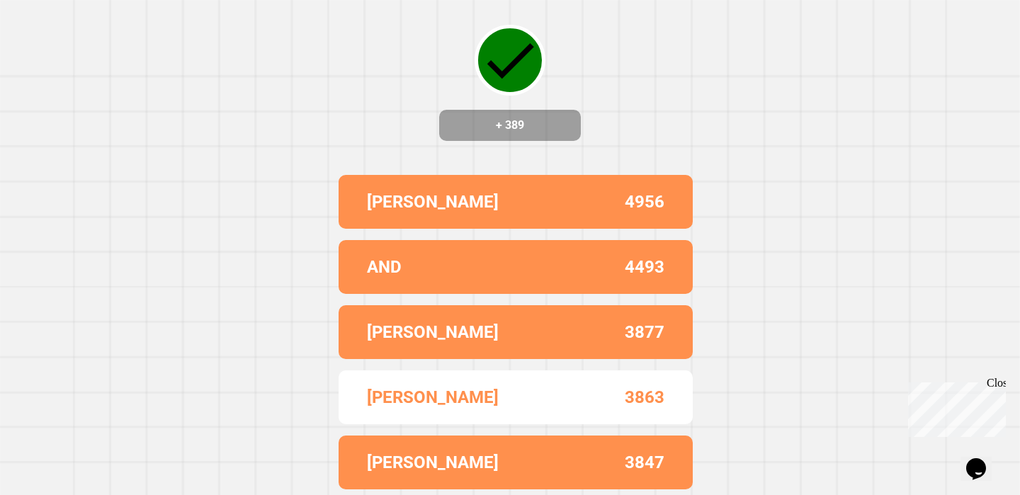
scroll to position [0, 0]
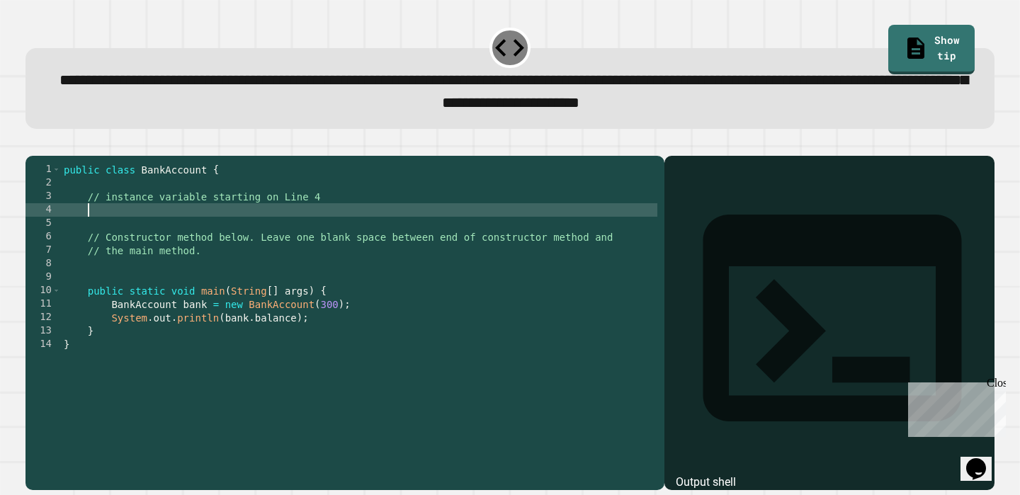
click at [261, 234] on div "public class BankAccount { // instance variable starting on Line 4 // Construct…" at bounding box center [359, 318] width 596 height 310
click at [903, 41] on icon at bounding box center [915, 46] width 25 height 27
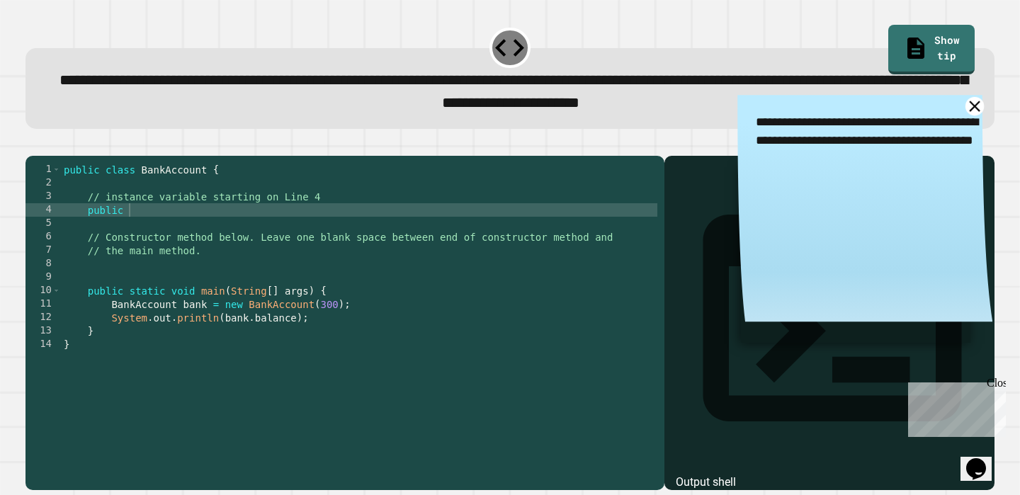
click at [975, 105] on icon at bounding box center [974, 106] width 18 height 18
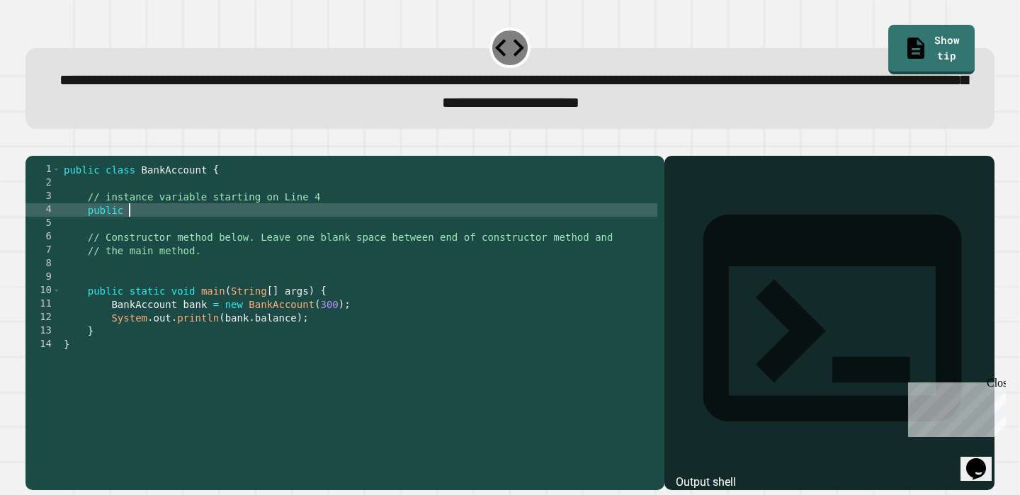
click at [345, 230] on div "public class BankAccount { // instance variable starting on Line 4 public // Co…" at bounding box center [359, 318] width 596 height 310
type textarea "**********"
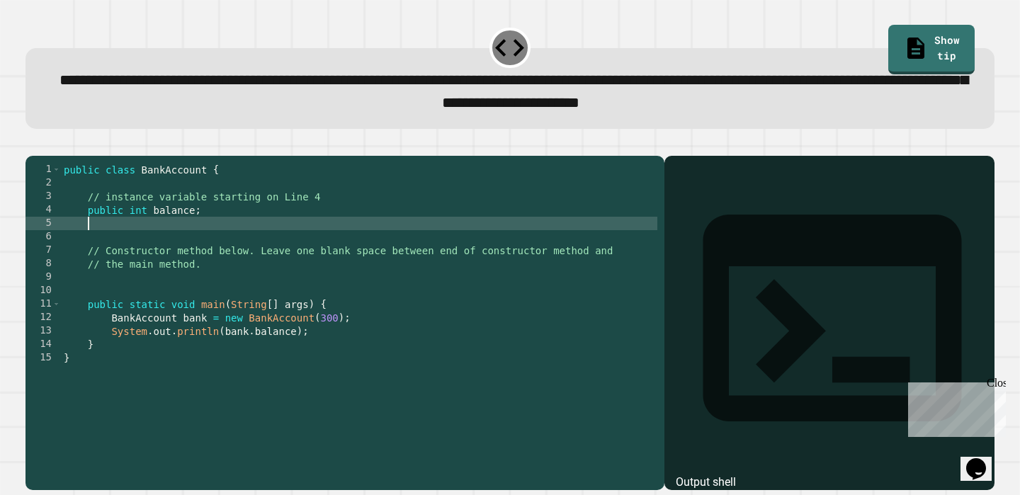
click at [229, 290] on div "public class BankAccount { // instance variable starting on Line 4 public int b…" at bounding box center [359, 318] width 596 height 310
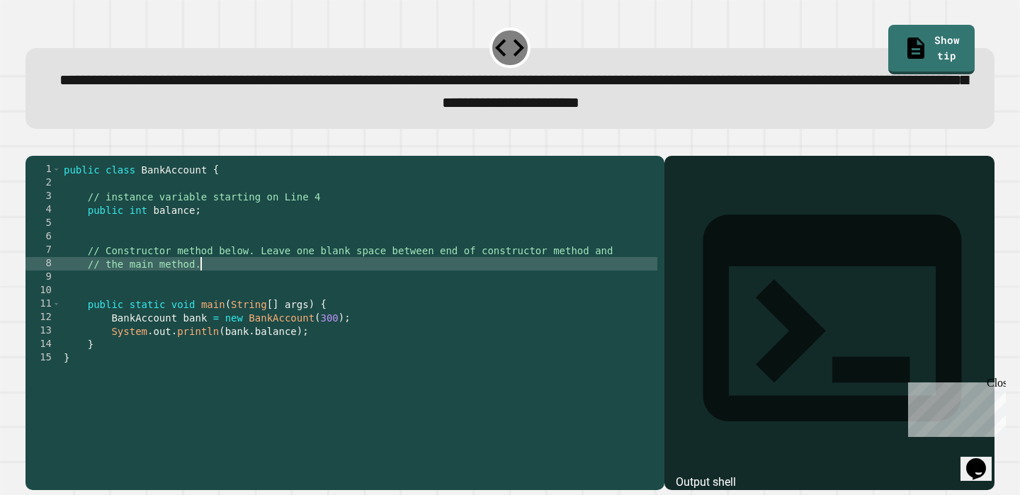
type textarea "**********"
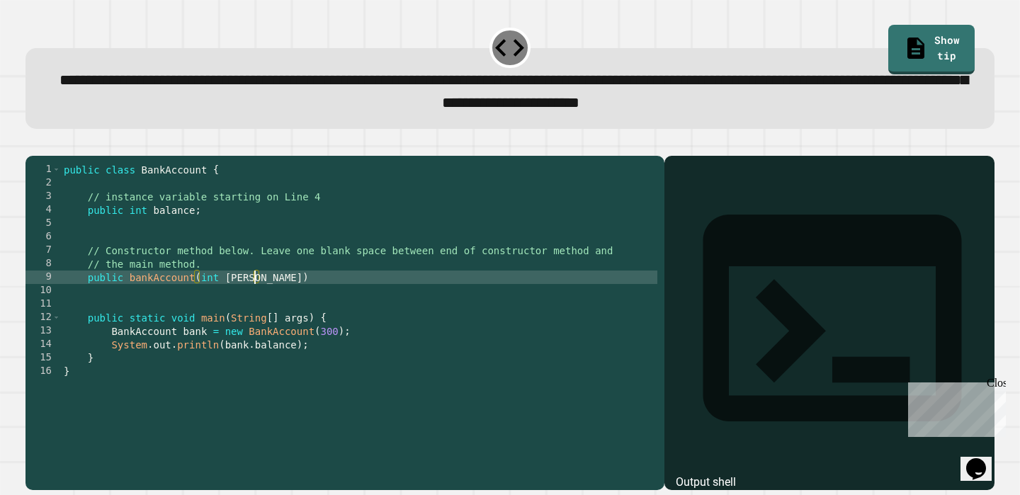
scroll to position [0, 13]
type textarea "**********"
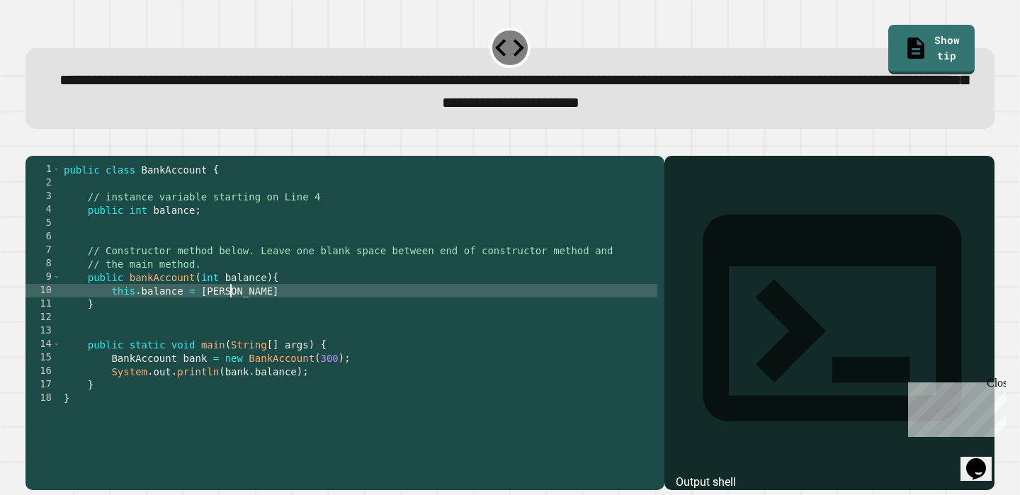
scroll to position [0, 12]
click at [33, 144] on button "button" at bounding box center [33, 144] width 0 height 0
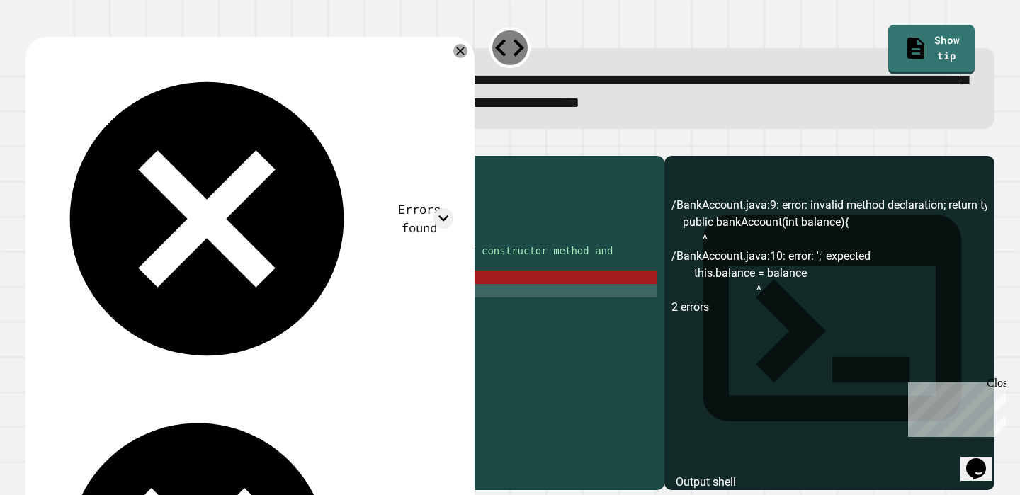
click at [285, 319] on div "public class BankAccount { // instance variable starting on Line 4 public int b…" at bounding box center [359, 318] width 596 height 310
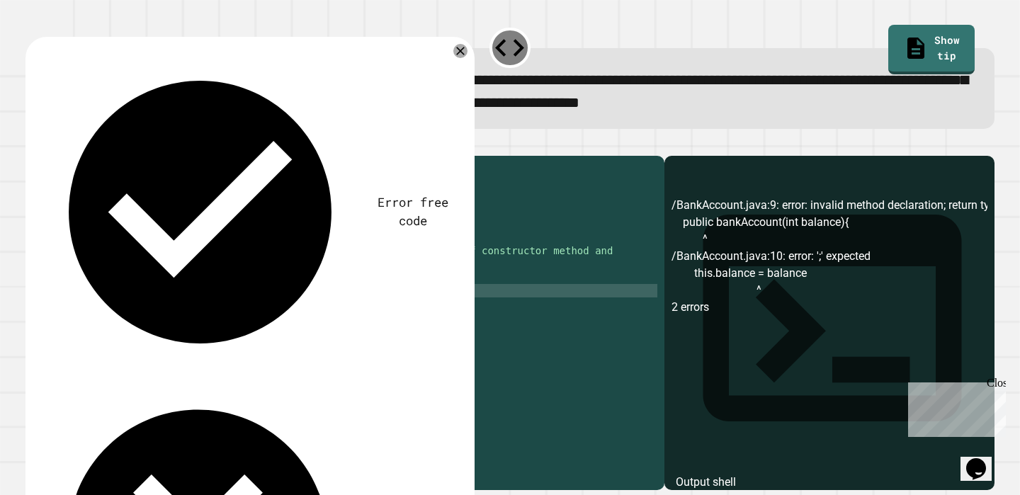
click at [46, 157] on icon "button" at bounding box center [42, 153] width 8 height 10
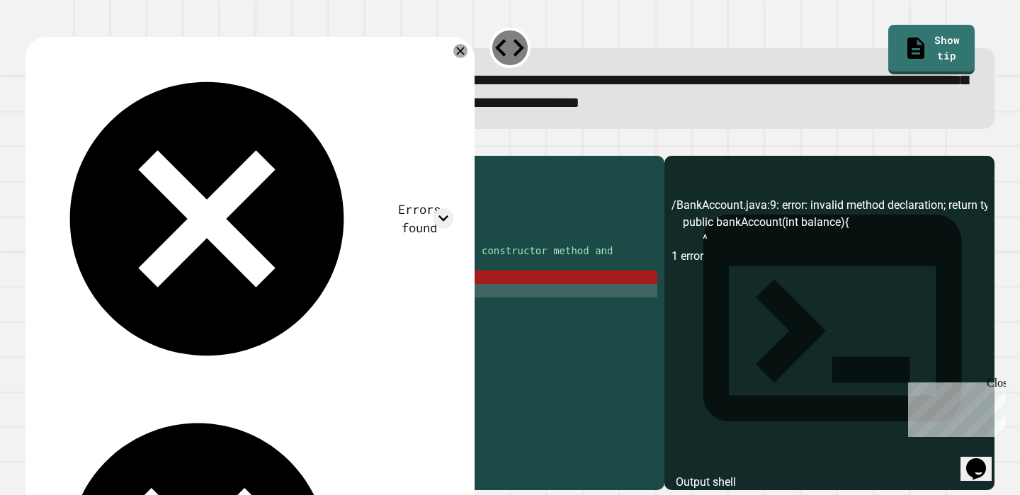
click at [130, 300] on div "public class BankAccount { // instance variable starting on Line 4 public int b…" at bounding box center [359, 318] width 596 height 310
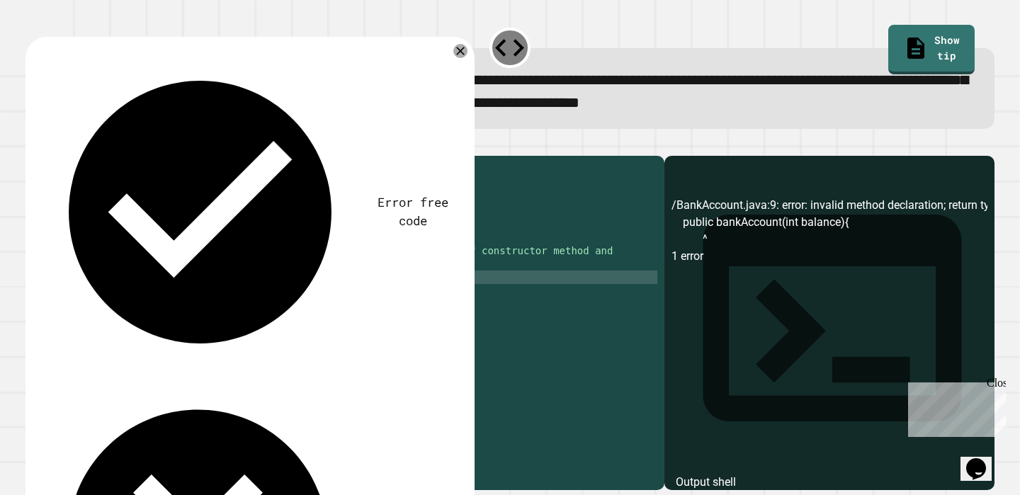
scroll to position [0, 7]
click at [33, 144] on icon "button" at bounding box center [33, 144] width 0 height 0
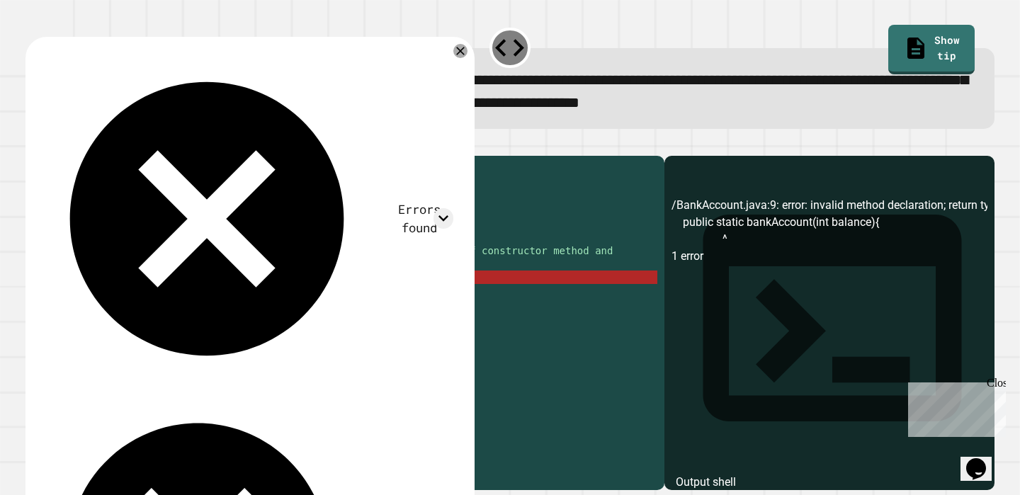
click at [142, 305] on div "public class BankAccount { // instance variable starting on Line 4 public int b…" at bounding box center [359, 318] width 596 height 310
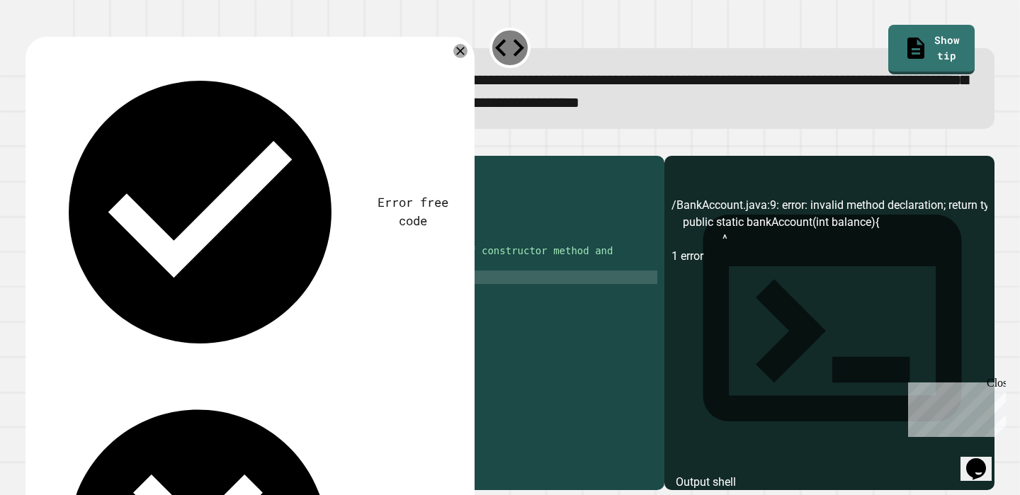
scroll to position [0, 6]
click at [33, 144] on icon "button" at bounding box center [33, 144] width 0 height 0
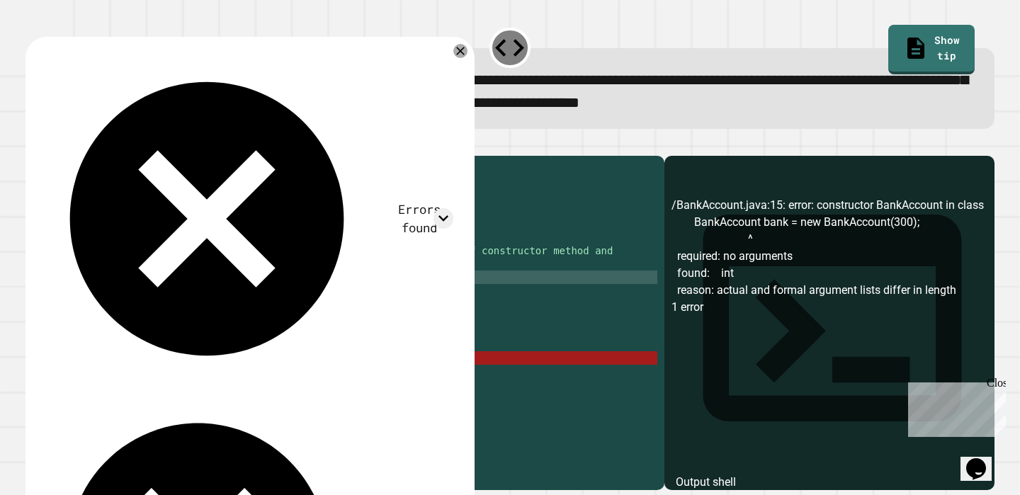
click at [141, 302] on div "public class BankAccount { // instance variable starting on Line 4 public int b…" at bounding box center [359, 318] width 596 height 310
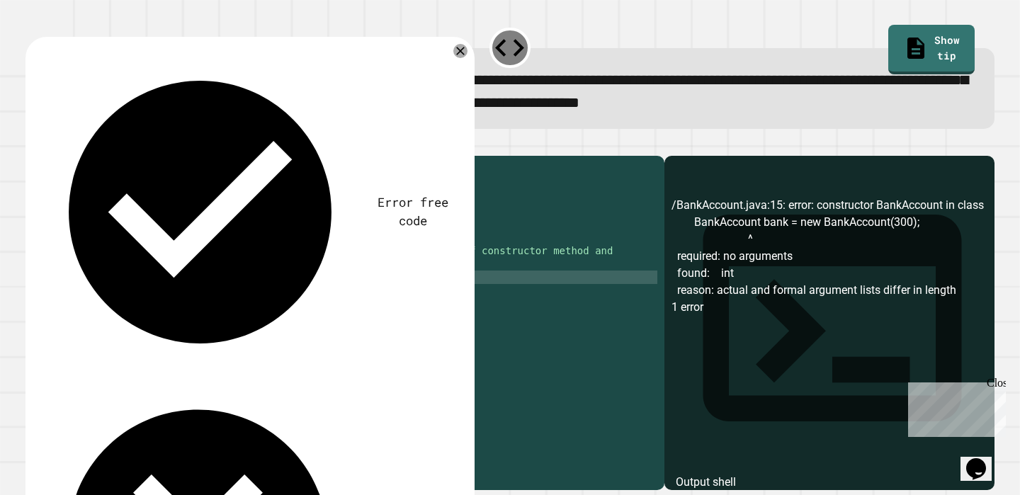
click at [140, 303] on div "public class BankAccount { // instance variable starting on Line 4 public int b…" at bounding box center [359, 318] width 596 height 310
click at [132, 297] on div "public class BankAccount { // instance variable starting on Line 4 public int b…" at bounding box center [359, 318] width 596 height 310
type textarea "**********"
click at [33, 144] on icon "button" at bounding box center [33, 144] width 0 height 0
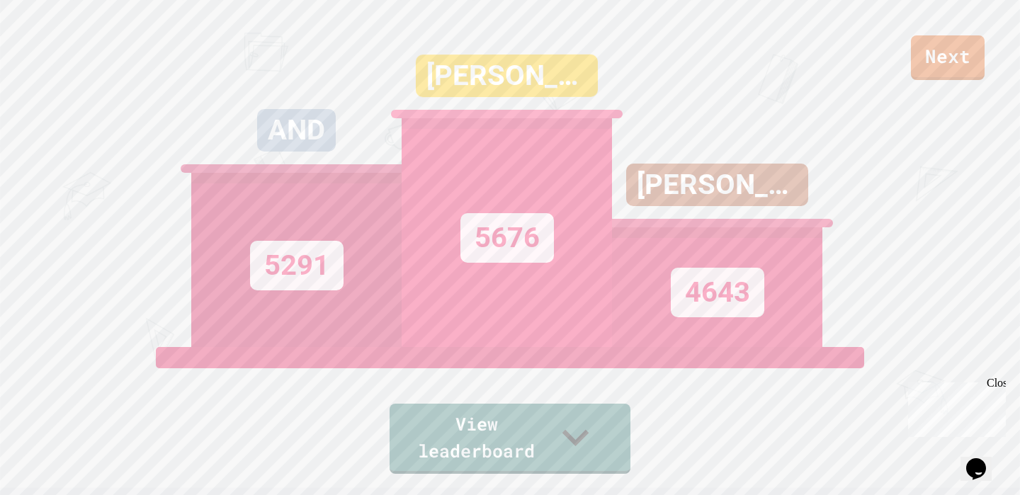
scroll to position [584, 0]
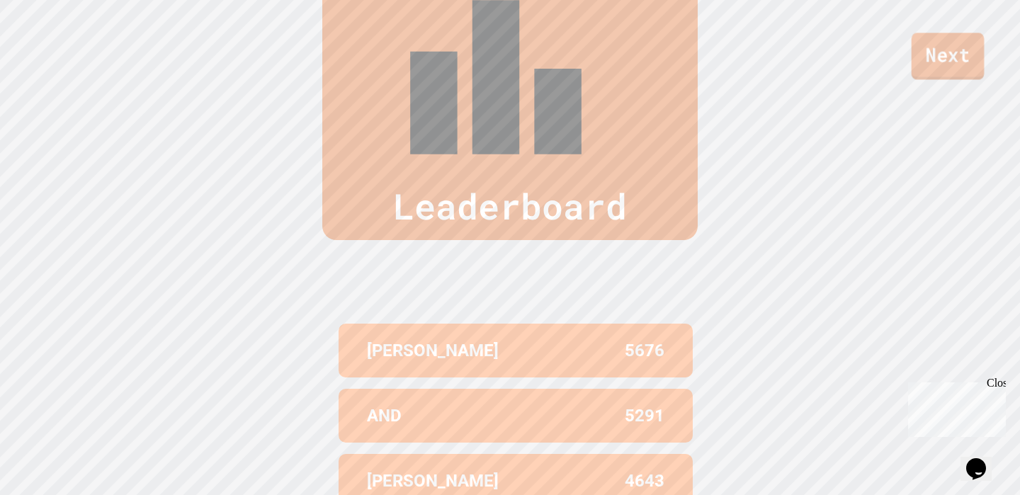
click at [951, 50] on link "Next" at bounding box center [948, 56] width 73 height 47
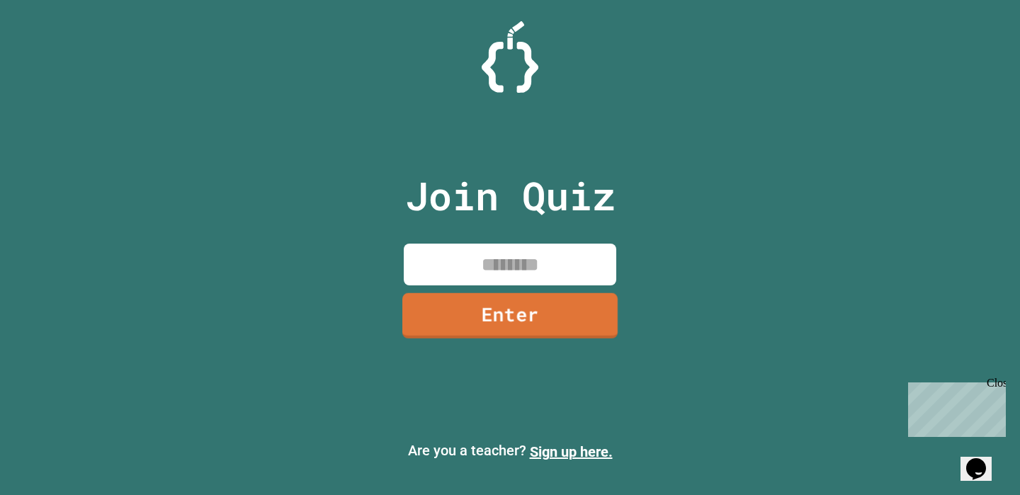
click at [499, 260] on input at bounding box center [510, 265] width 212 height 42
type input "********"
click at [549, 317] on link "Enter" at bounding box center [510, 316] width 215 height 45
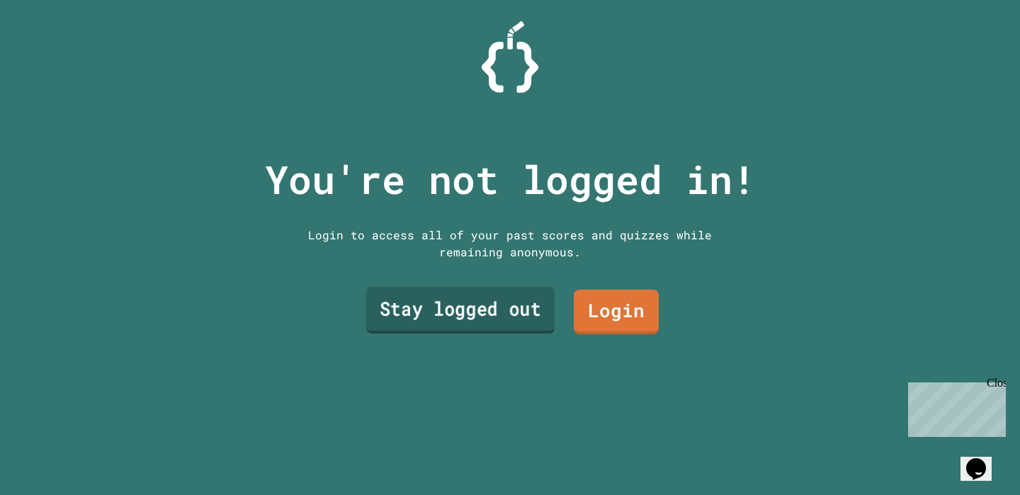
click at [511, 312] on link "Stay logged out" at bounding box center [460, 310] width 188 height 47
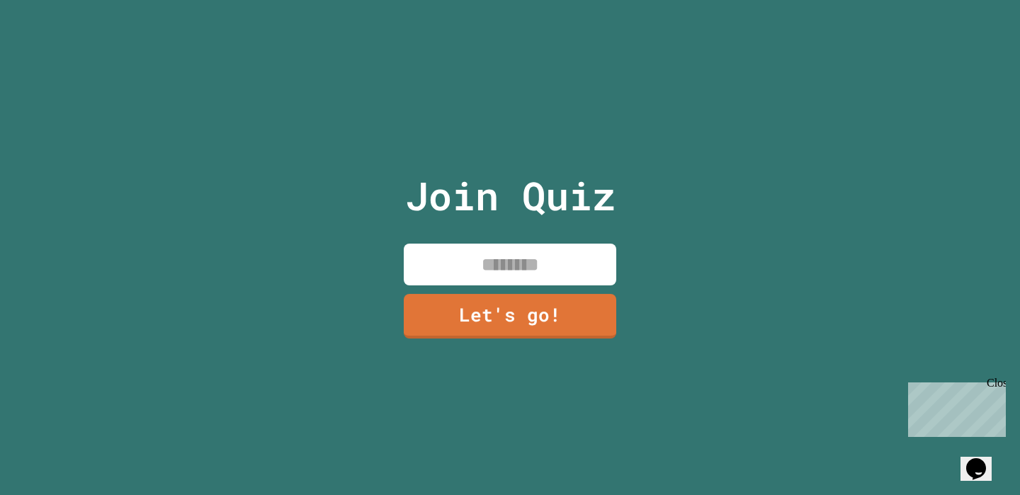
click at [489, 275] on input at bounding box center [510, 265] width 212 height 42
type input "*****"
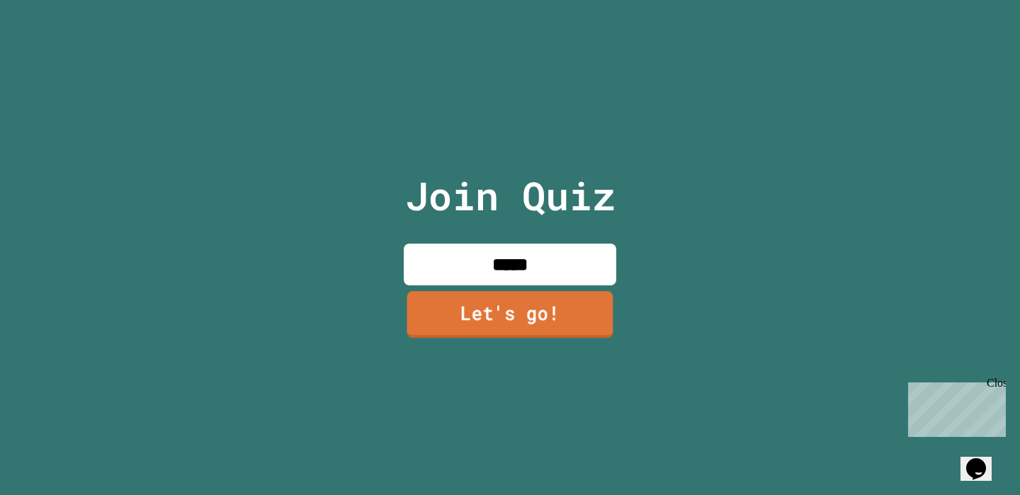
click at [544, 321] on link "Let's go!" at bounding box center [510, 314] width 206 height 47
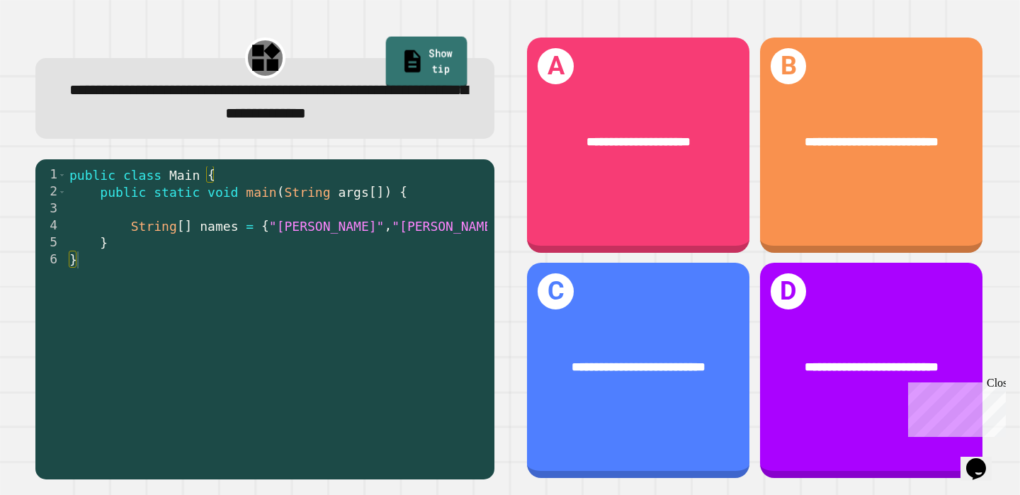
click at [416, 71] on link "Show tip" at bounding box center [426, 63] width 81 height 52
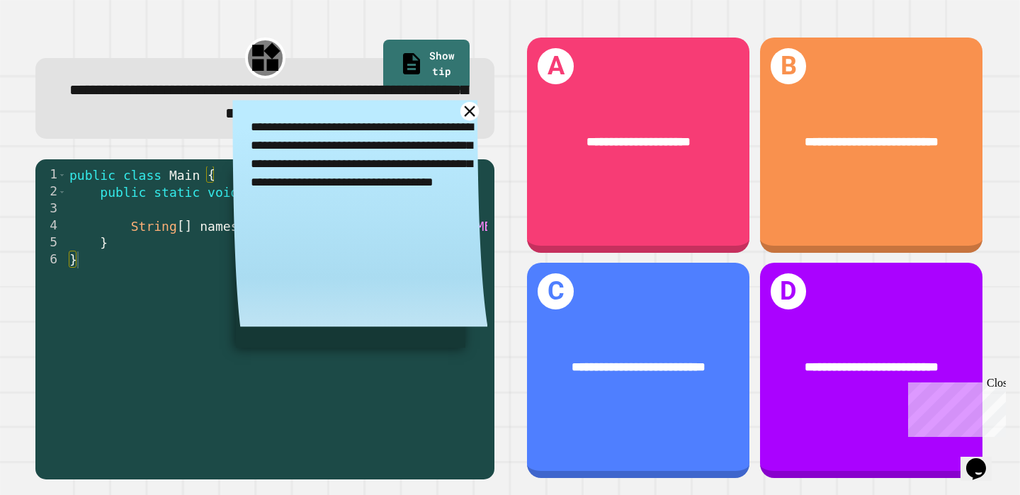
click at [467, 117] on icon at bounding box center [470, 111] width 11 height 11
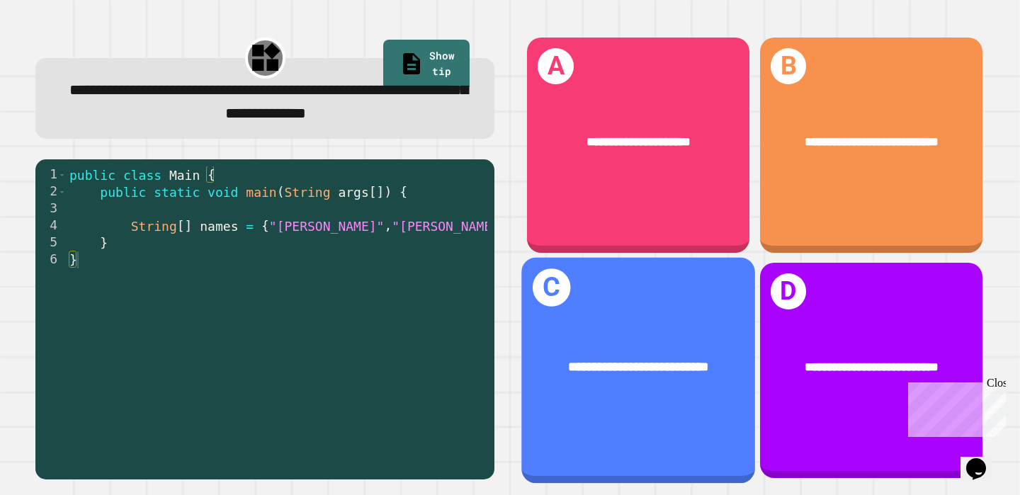
click at [659, 370] on span "**********" at bounding box center [639, 366] width 140 height 13
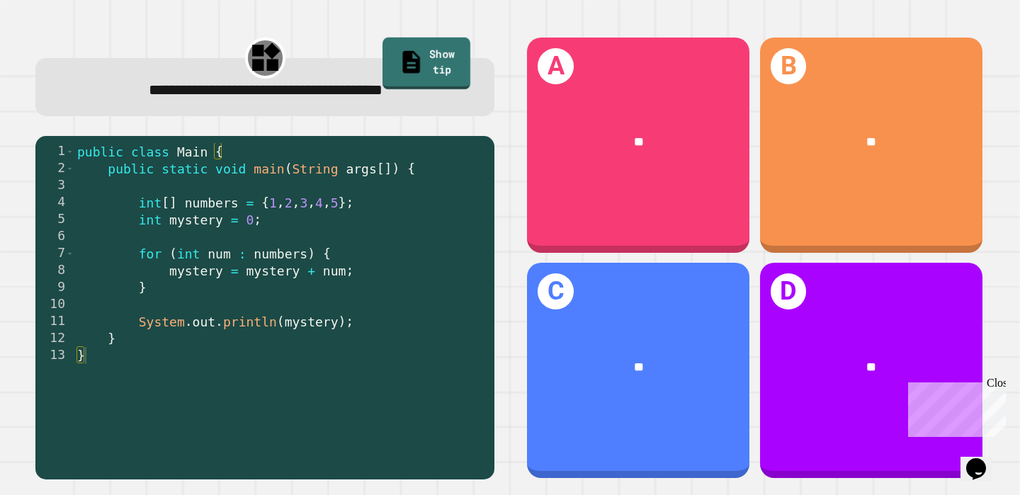
click at [431, 64] on link "Show tip" at bounding box center [426, 64] width 88 height 52
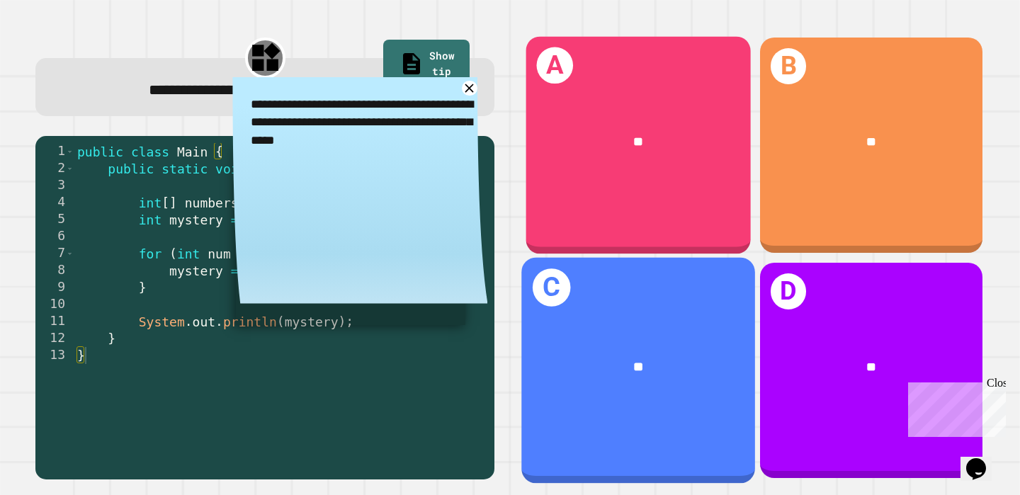
click at [660, 346] on div "**" at bounding box center [639, 367] width 234 height 72
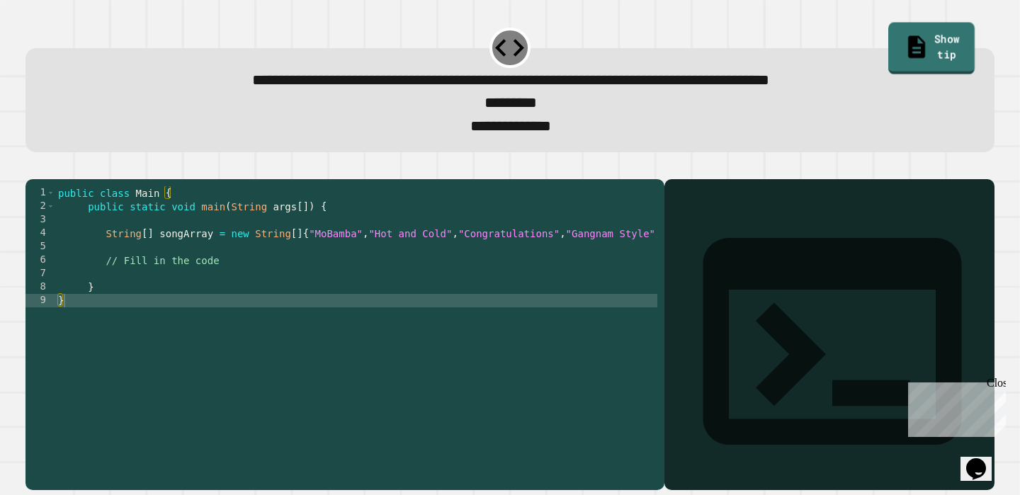
click at [938, 45] on link "Show tip" at bounding box center [931, 48] width 86 height 52
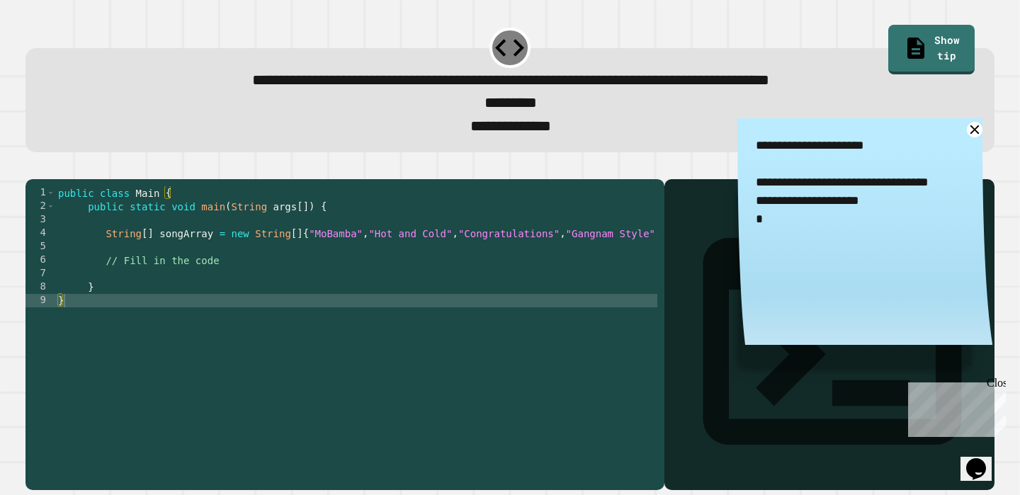
drag, startPoint x: 875, startPoint y: 209, endPoint x: 737, endPoint y: 195, distance: 138.8
click at [737, 195] on div "**********" at bounding box center [864, 236] width 255 height 236
drag, startPoint x: 773, startPoint y: 232, endPoint x: 754, endPoint y: 184, distance: 51.2
click at [754, 184] on textarea "**********" at bounding box center [864, 182] width 255 height 128
click at [271, 307] on div "public class Main { public static void main ( String args [ ]) { String [ ] son…" at bounding box center [447, 327] width 785 height 283
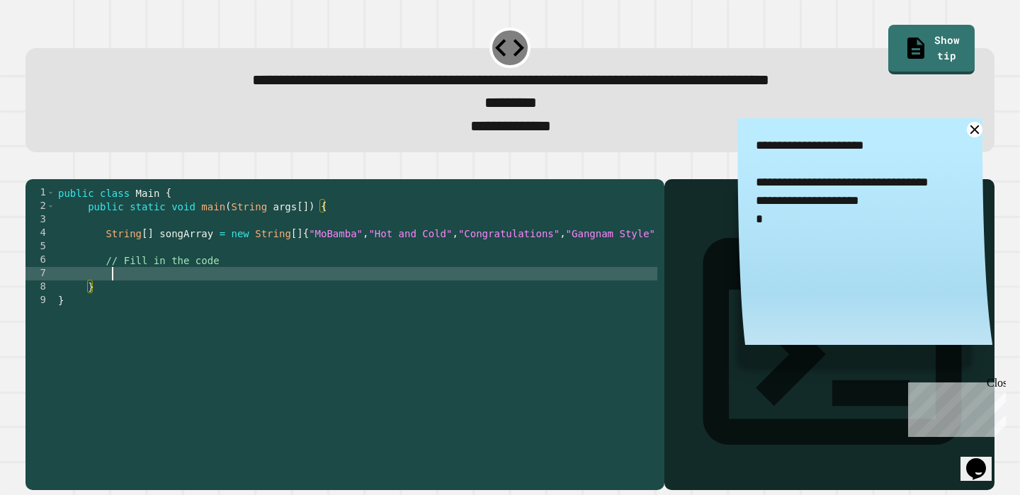
click at [271, 300] on div "public class Main { public static void main ( String args [ ]) { String [ ] son…" at bounding box center [447, 327] width 785 height 283
click at [982, 130] on textarea "**********" at bounding box center [864, 182] width 255 height 128
click at [970, 130] on icon at bounding box center [974, 129] width 18 height 18
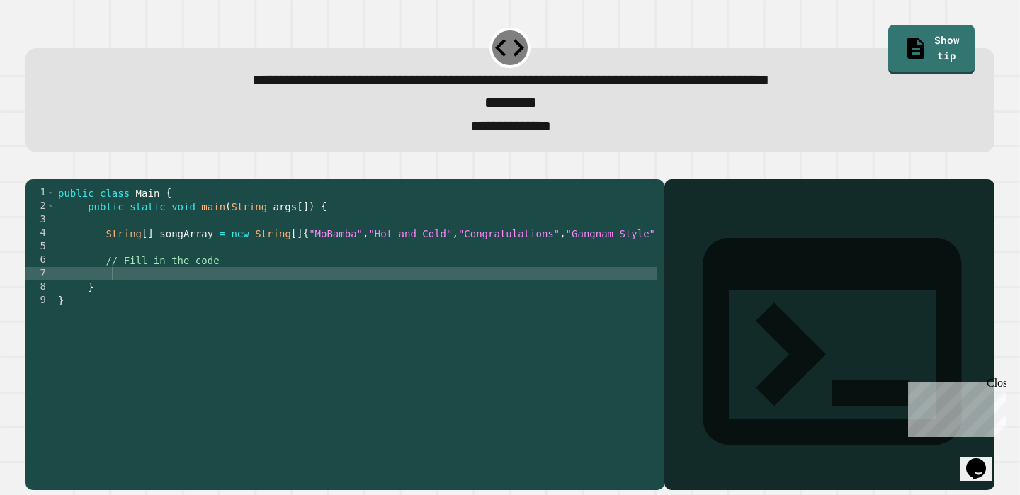
click at [167, 306] on div "public class Main { public static void main ( String args [ ]) { String [ ] son…" at bounding box center [447, 327] width 785 height 283
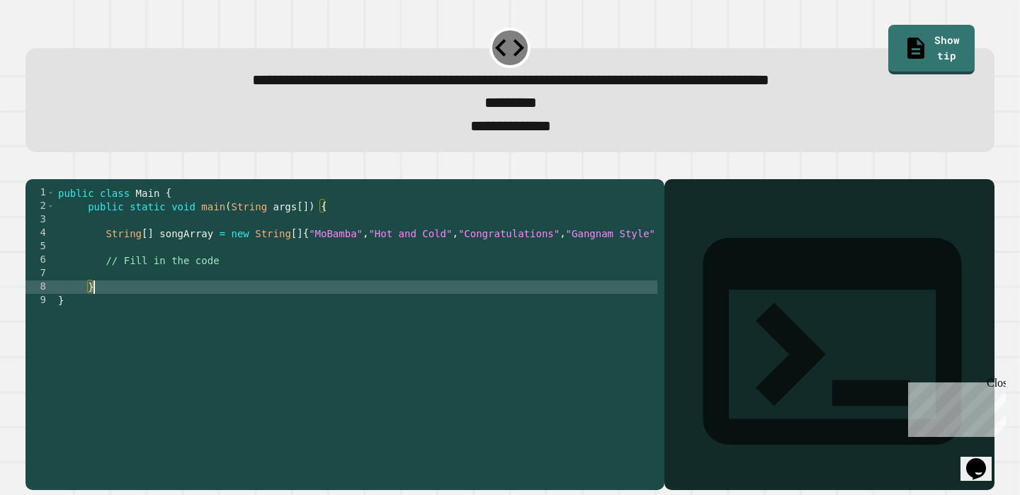
type textarea "*"
click at [166, 299] on div "public class Main { public static void main ( String args [ ]) { String [ ] son…" at bounding box center [447, 327] width 785 height 283
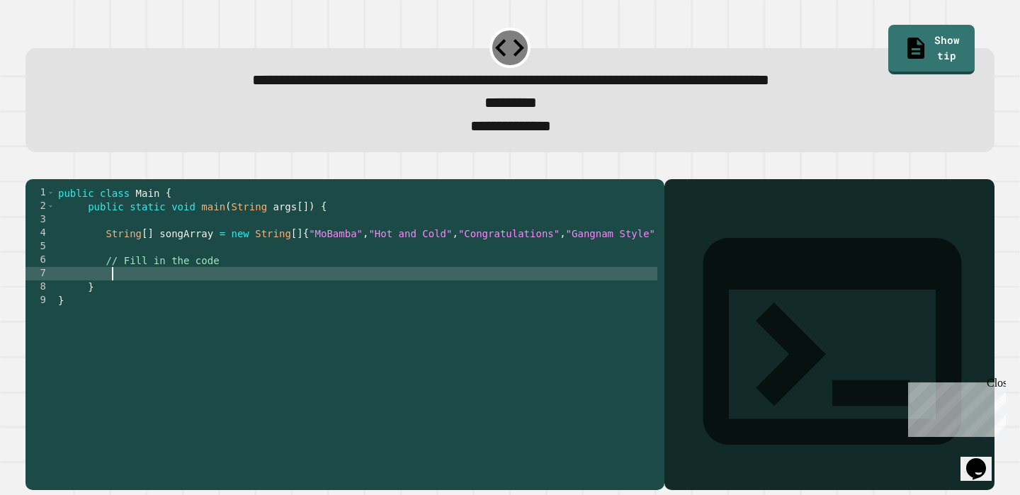
paste textarea "*"
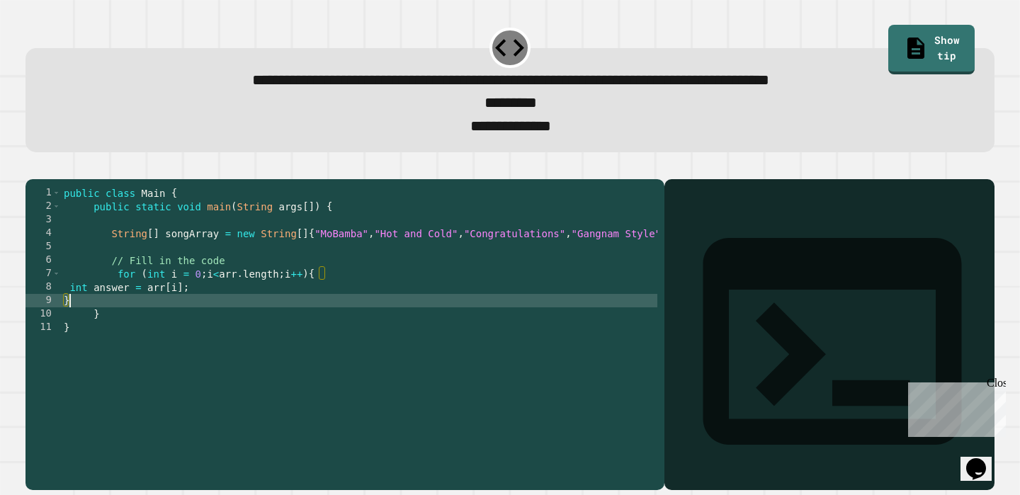
click at [71, 312] on div "public class Main { public static void main ( String args [ ]) { String [ ] son…" at bounding box center [453, 327] width 785 height 283
click at [64, 324] on div "public class Main { public static void main ( String args [ ]) { String [ ] son…" at bounding box center [453, 327] width 785 height 283
click at [33, 168] on icon "button" at bounding box center [33, 168] width 0 height 0
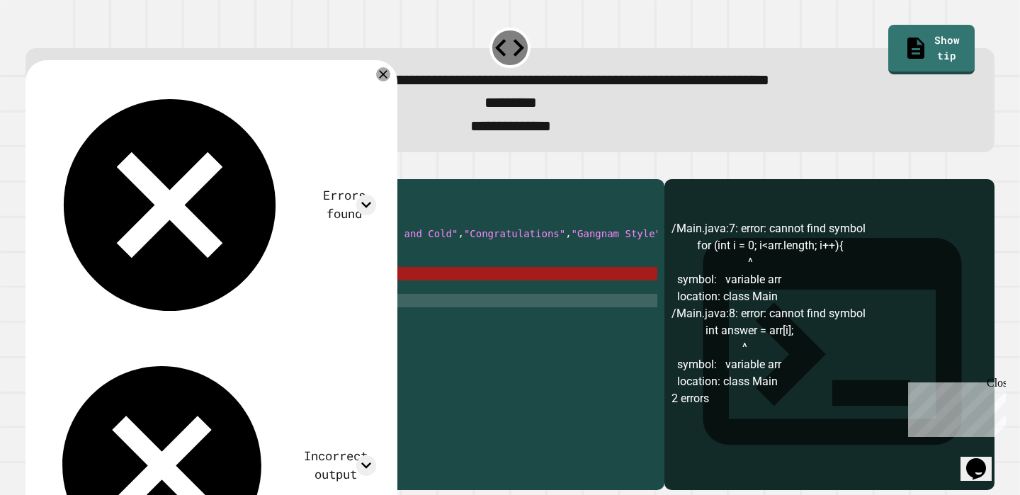
click at [241, 297] on div "public class Main { public static void main ( String args [ ]) { String [ ] son…" at bounding box center [453, 327] width 785 height 283
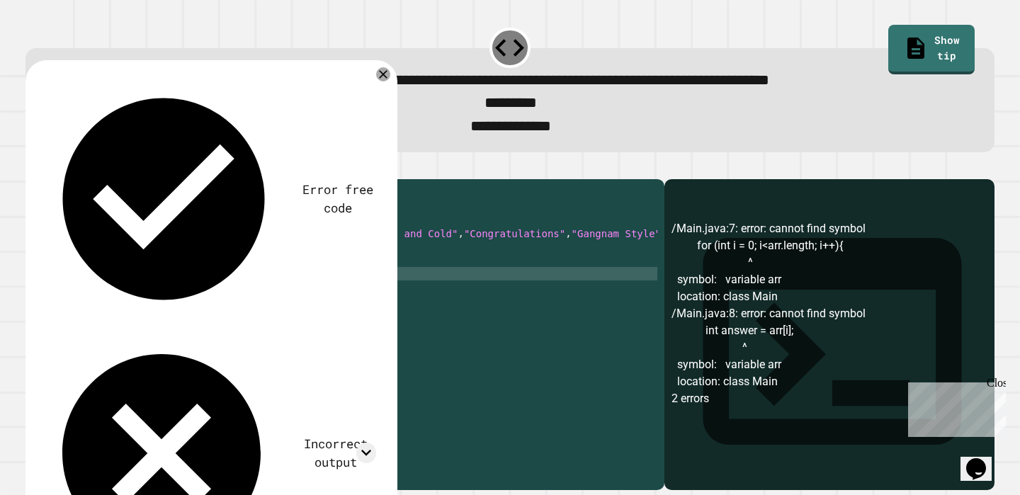
scroll to position [0, 15]
click at [229, 312] on div "public class Main { public static void main ( String args [ ]) { String [ ] son…" at bounding box center [453, 327] width 785 height 283
click at [45, 179] on icon "button" at bounding box center [42, 176] width 8 height 10
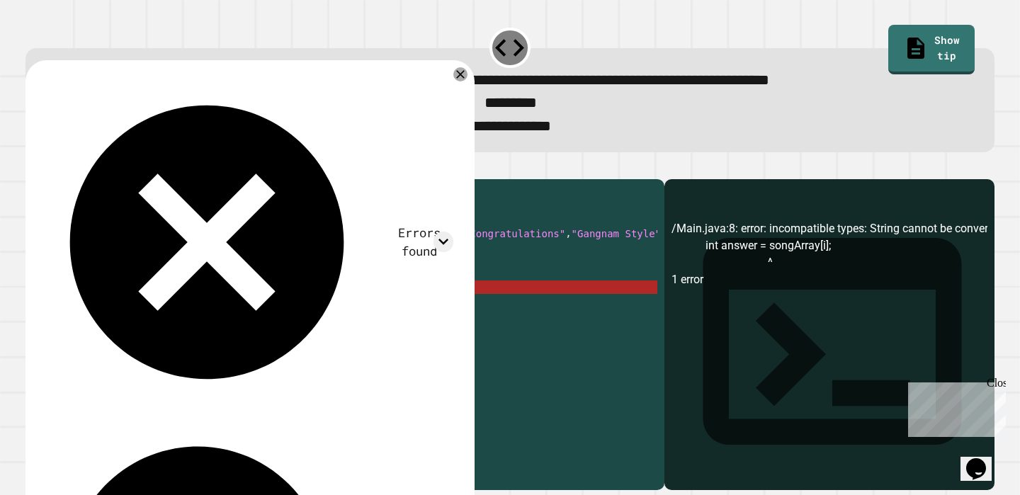
click at [210, 312] on div "public class Main { public static void main ( String args [ ]) { String [ ] son…" at bounding box center [453, 327] width 785 height 283
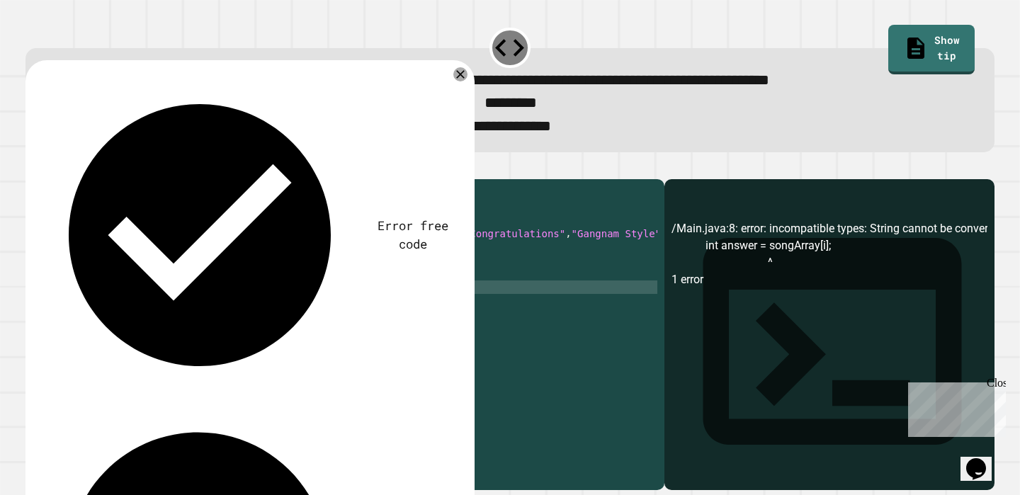
scroll to position [0, 11]
click at [33, 168] on icon "button" at bounding box center [33, 168] width 0 height 0
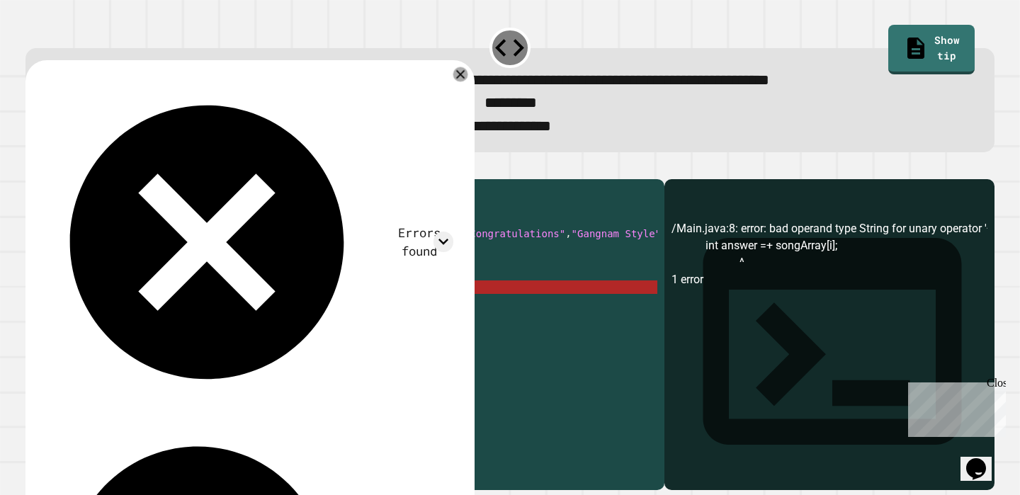
click at [455, 81] on icon at bounding box center [460, 74] width 15 height 15
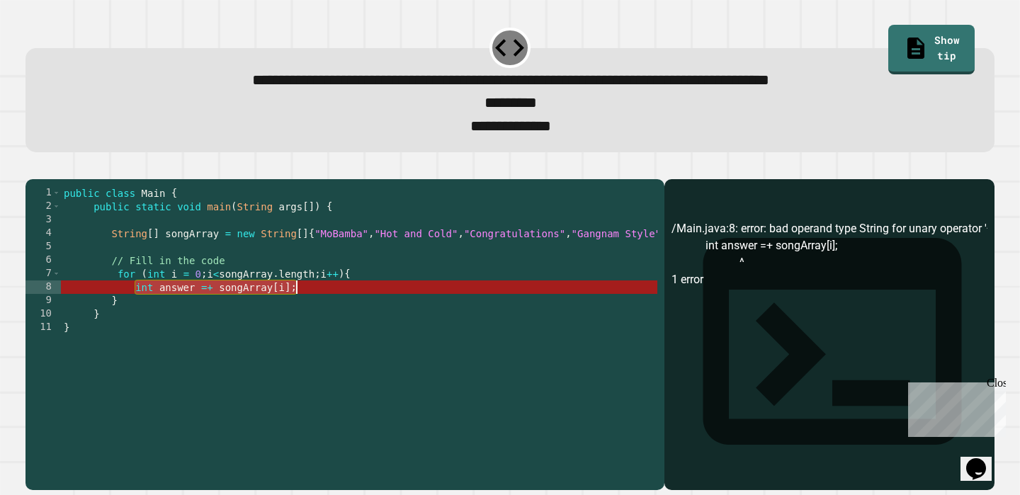
drag, startPoint x: 137, startPoint y: 314, endPoint x: 421, endPoint y: 314, distance: 284.7
click at [421, 314] on div "public class Main { public static void main ( String args [ ]) { String [ ] son…" at bounding box center [453, 327] width 785 height 283
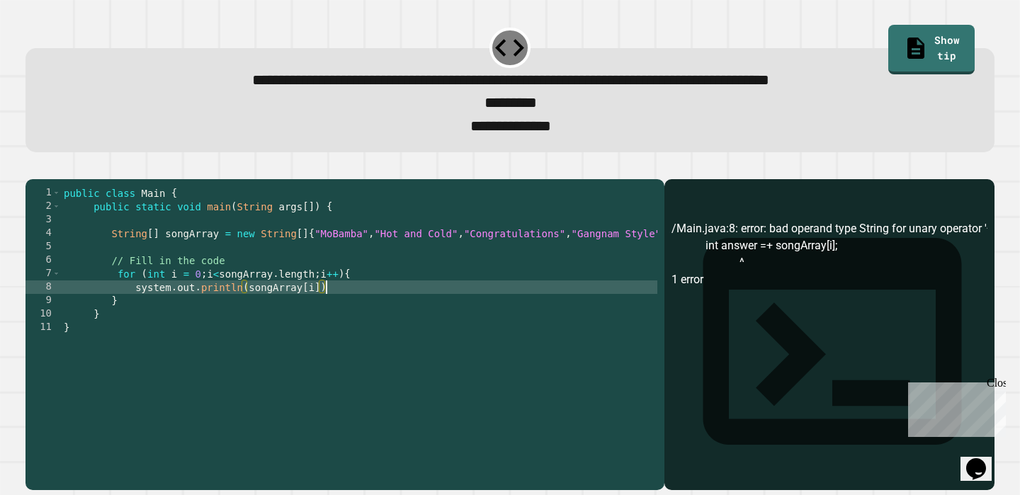
scroll to position [0, 18]
click at [33, 168] on icon "button" at bounding box center [33, 168] width 0 height 0
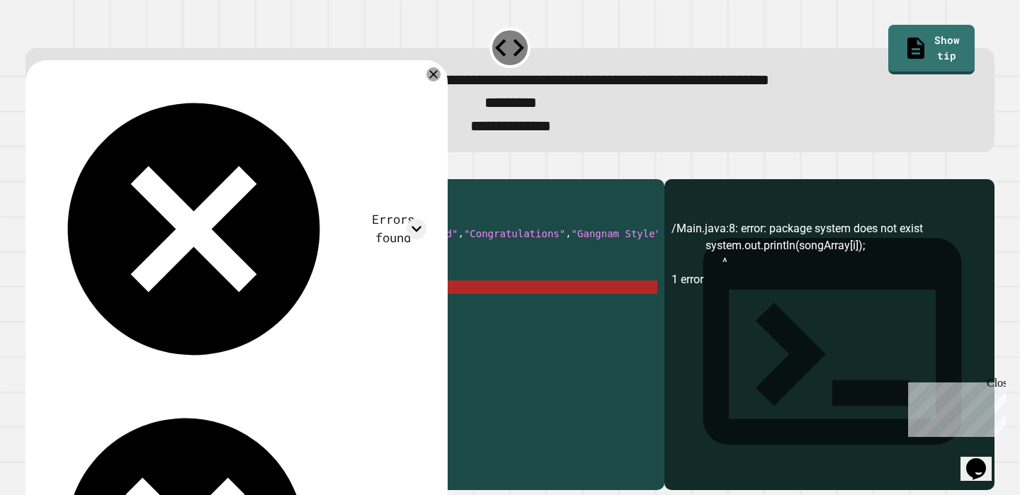
click at [506, 146] on div "**********" at bounding box center [509, 100] width 969 height 104
click at [442, 77] on icon at bounding box center [433, 74] width 17 height 17
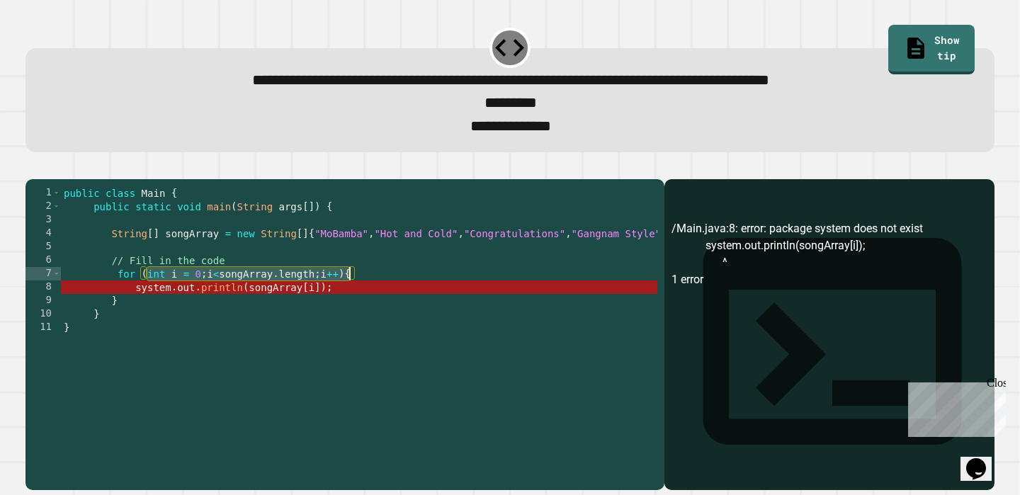
drag, startPoint x: 147, startPoint y: 300, endPoint x: 351, endPoint y: 300, distance: 203.3
click at [351, 300] on div "public class Main { public static void main ( String args [ ]) { String [ ] son…" at bounding box center [453, 327] width 785 height 283
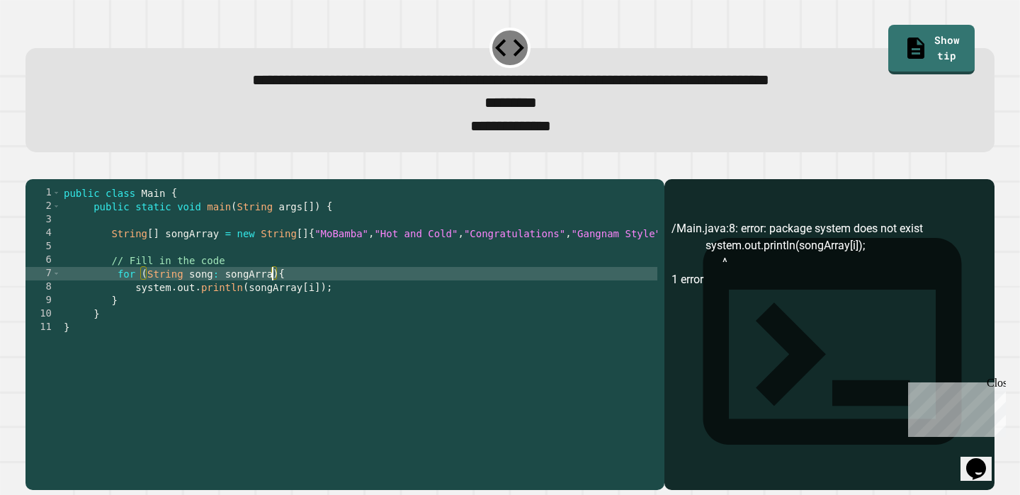
scroll to position [0, 15]
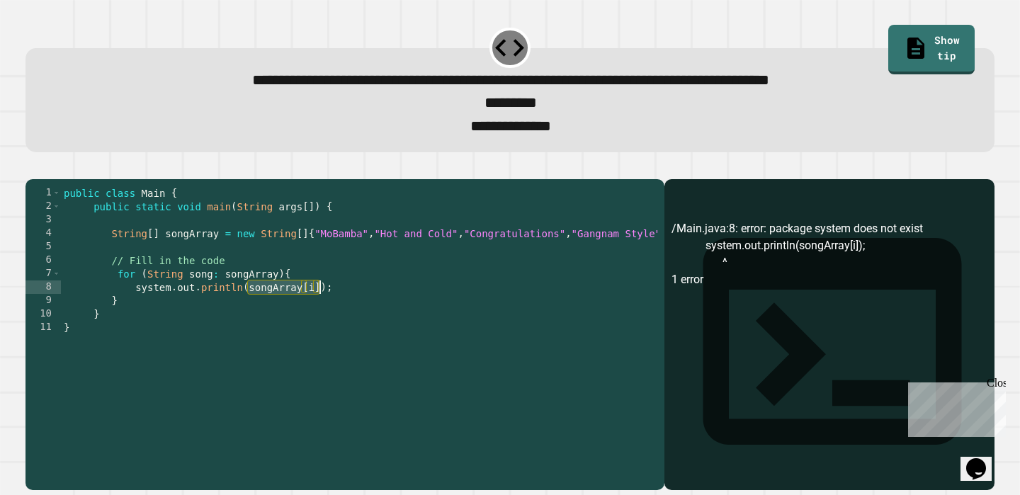
drag, startPoint x: 249, startPoint y: 312, endPoint x: 322, endPoint y: 312, distance: 73.0
click at [322, 312] on div "public class Main { public static void main ( String args [ ]) { String [ ] son…" at bounding box center [453, 327] width 785 height 283
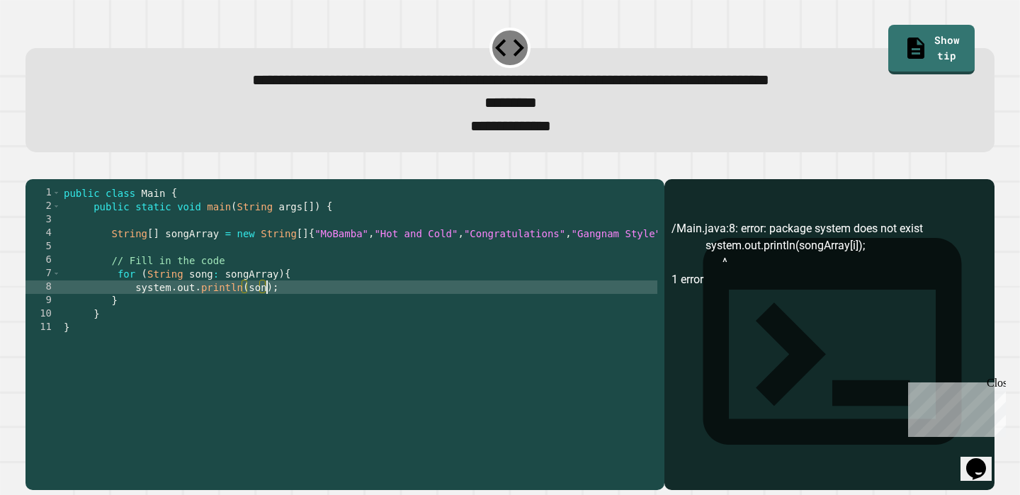
scroll to position [0, 14]
click at [33, 168] on icon "button" at bounding box center [33, 168] width 0 height 0
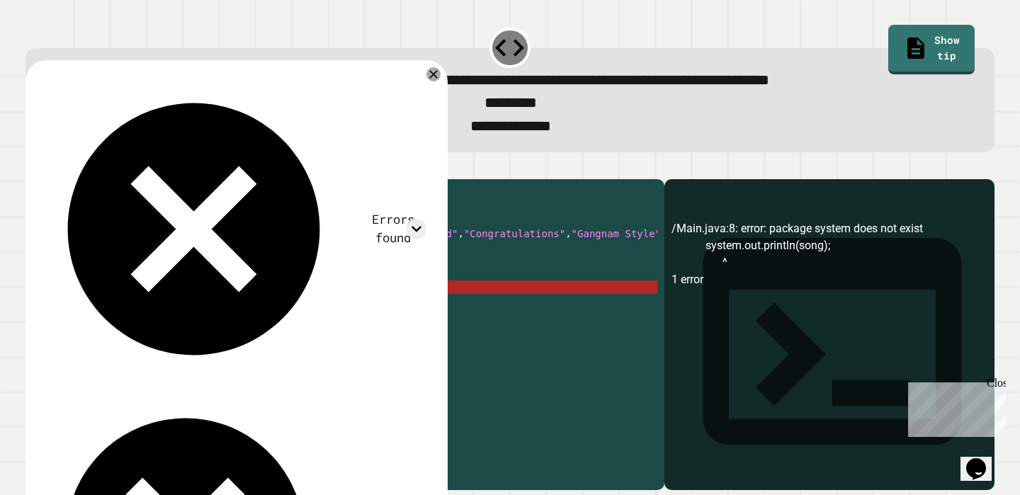
click at [139, 313] on div "public class Main { public static void main ( String args [ ]) { String [ ] son…" at bounding box center [453, 327] width 785 height 283
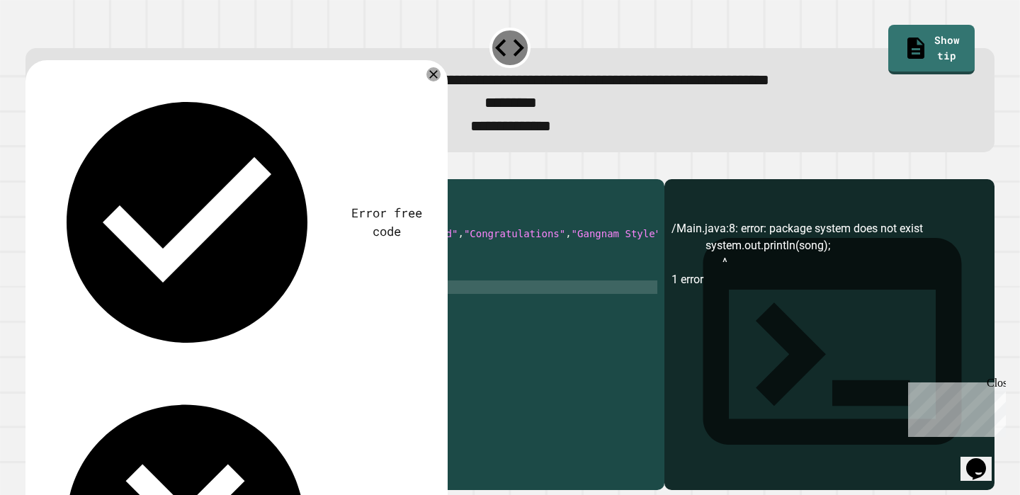
scroll to position [0, 6]
type textarea "**********"
click at [33, 168] on icon "button" at bounding box center [33, 168] width 0 height 0
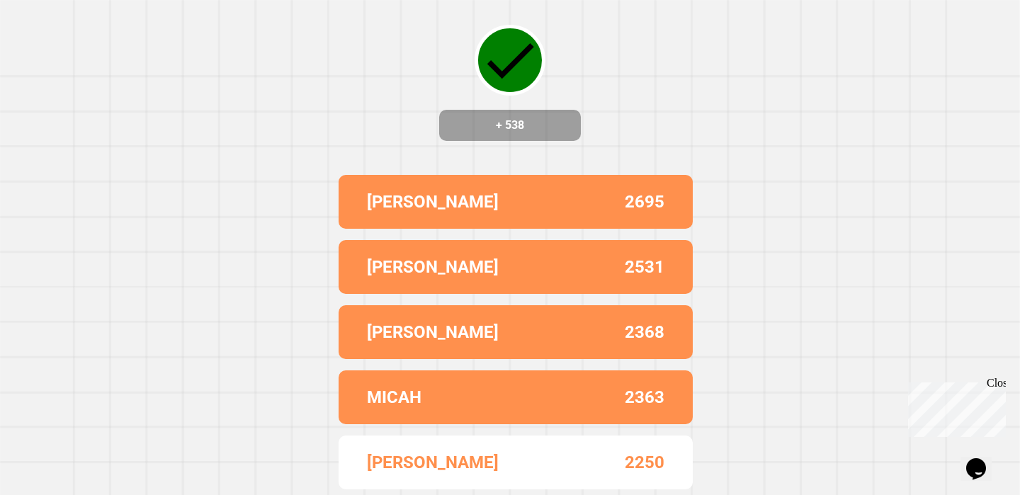
scroll to position [0, 0]
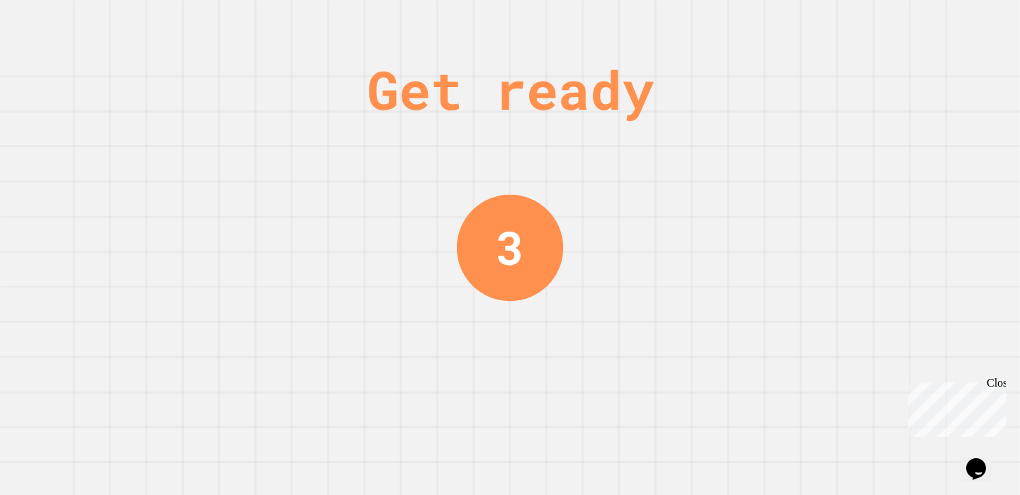
click at [523, 90] on div "Get ready" at bounding box center [510, 90] width 287 height 80
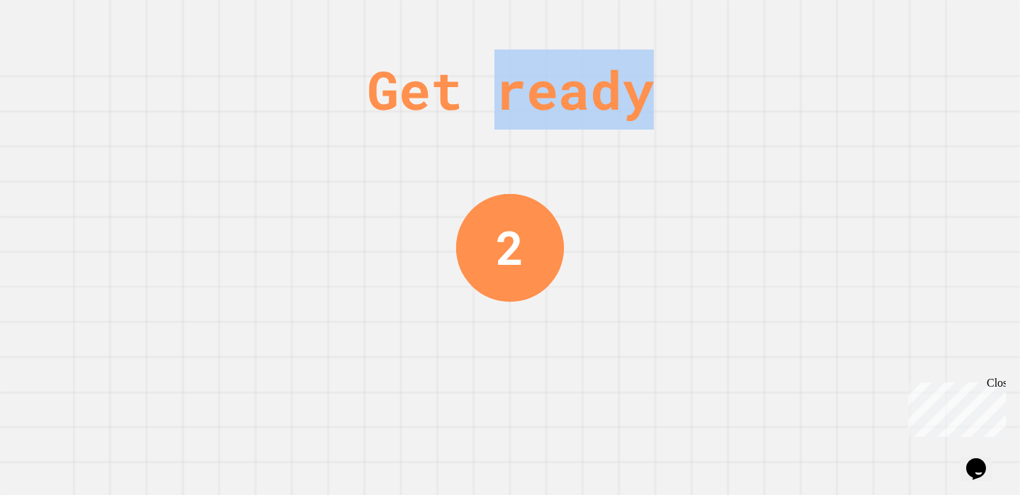
click at [523, 90] on div "Get ready" at bounding box center [510, 90] width 287 height 80
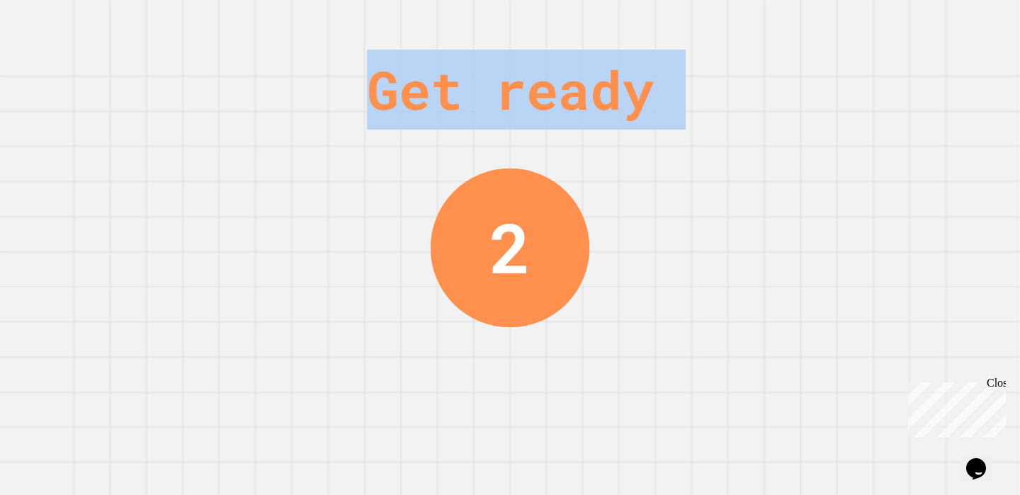
click at [523, 90] on div "Get ready" at bounding box center [510, 90] width 287 height 80
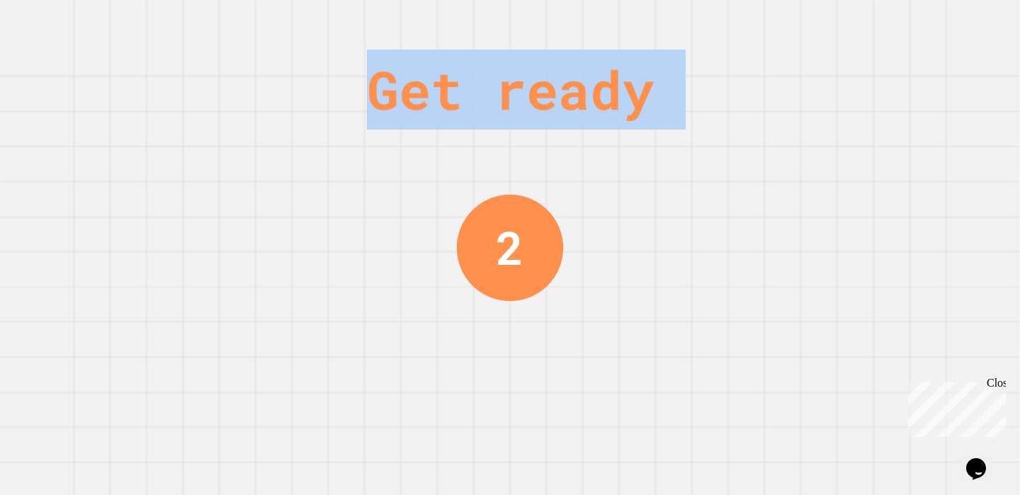
click at [523, 90] on div "Get ready" at bounding box center [510, 90] width 287 height 80
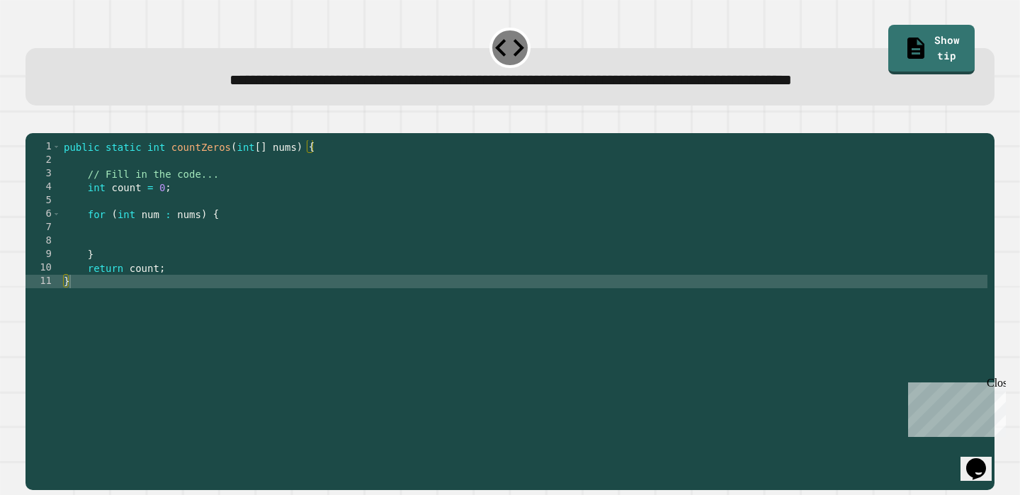
click at [277, 246] on div "public static int countZeros ( int [ ] nums ) { // Fill in the code... int coun…" at bounding box center [524, 308] width 926 height 336
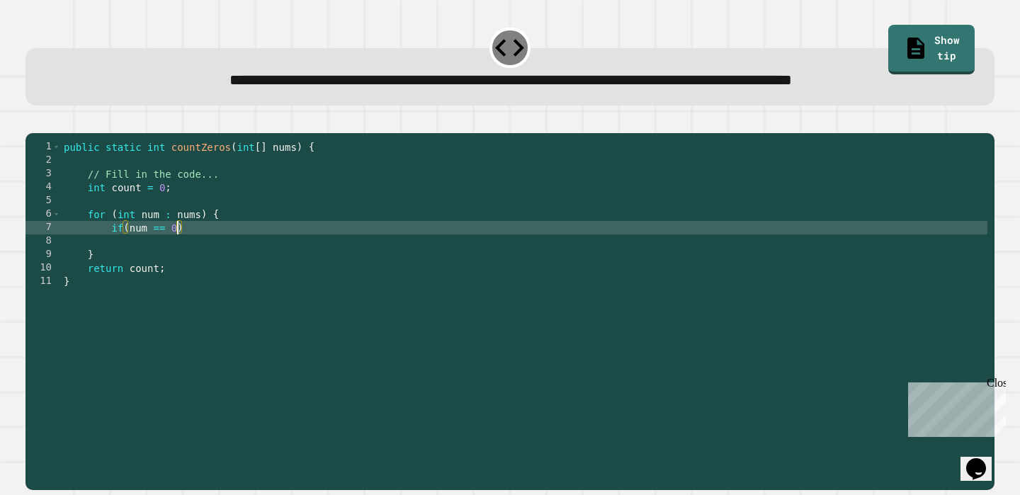
scroll to position [0, 8]
type textarea "**********"
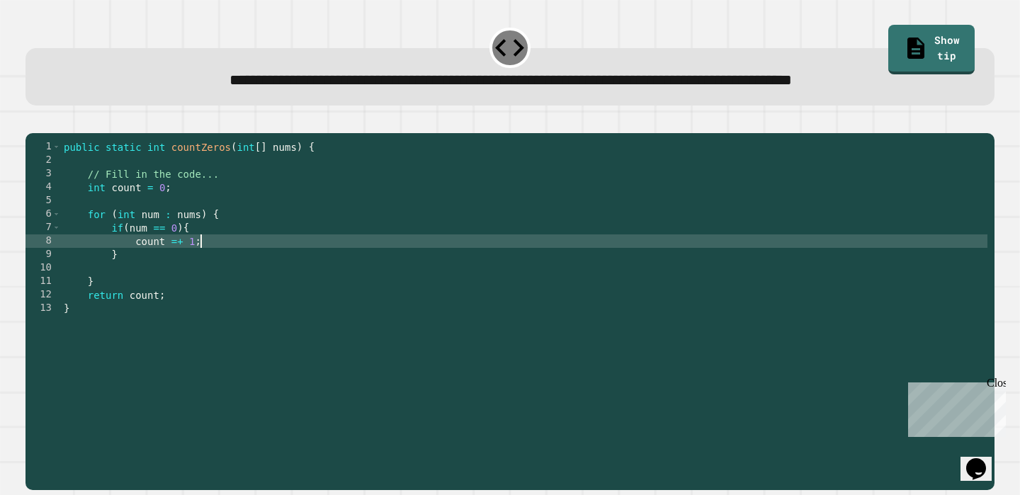
scroll to position [0, 8]
click at [33, 121] on icon "button" at bounding box center [33, 121] width 0 height 0
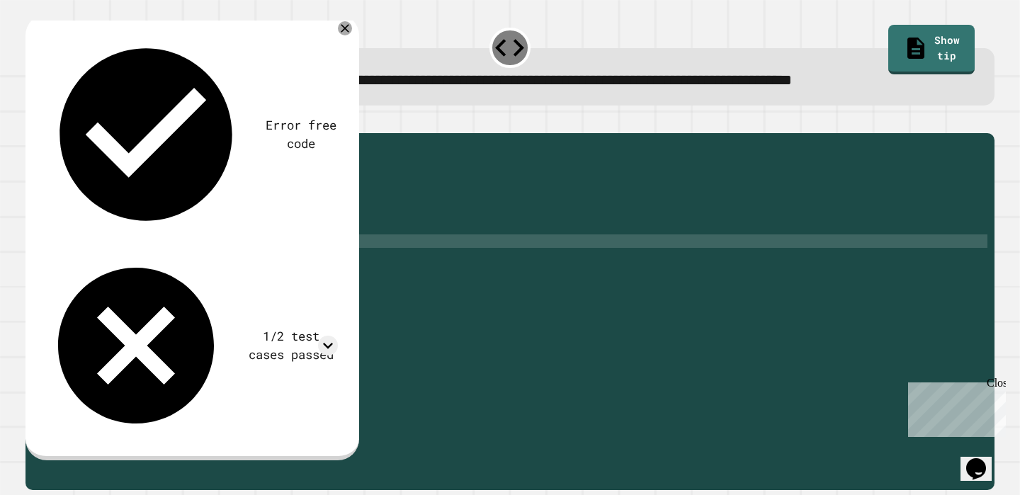
click at [182, 261] on div "public static int countZeros ( int [ ] nums ) { // Fill in the code... int coun…" at bounding box center [524, 308] width 926 height 336
click at [198, 262] on div "public static int countZeros ( int [ ] nums ) { // Fill in the code... int coun…" at bounding box center [524, 308] width 926 height 336
click at [33, 121] on icon "button" at bounding box center [33, 121] width 0 height 0
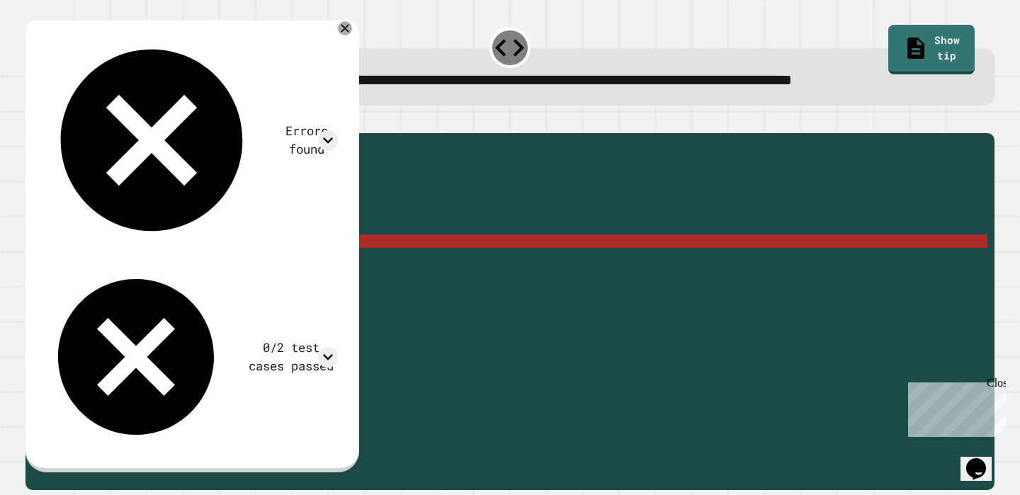
click at [197, 264] on div "public static int countZeros ( int [ ] nums ) { // Fill in the code... int coun…" at bounding box center [524, 308] width 926 height 336
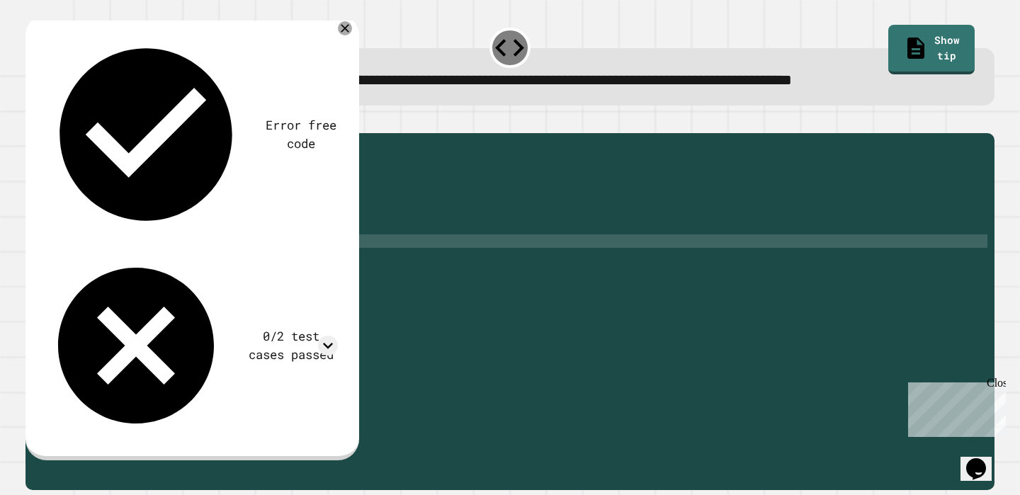
scroll to position [0, 8]
type textarea "********"
click at [33, 121] on icon "button" at bounding box center [33, 121] width 0 height 0
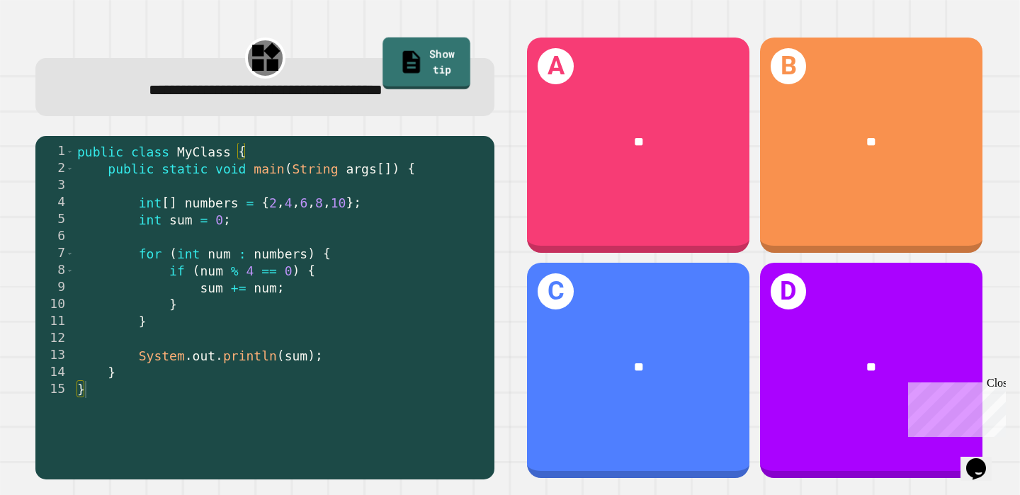
click at [429, 61] on link "Show tip" at bounding box center [426, 64] width 88 height 52
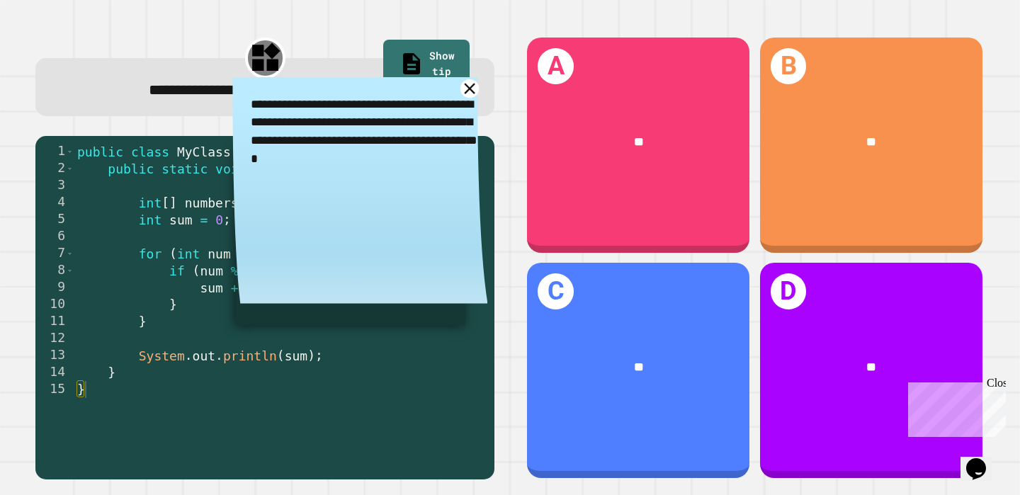
click at [470, 91] on icon at bounding box center [470, 88] width 11 height 11
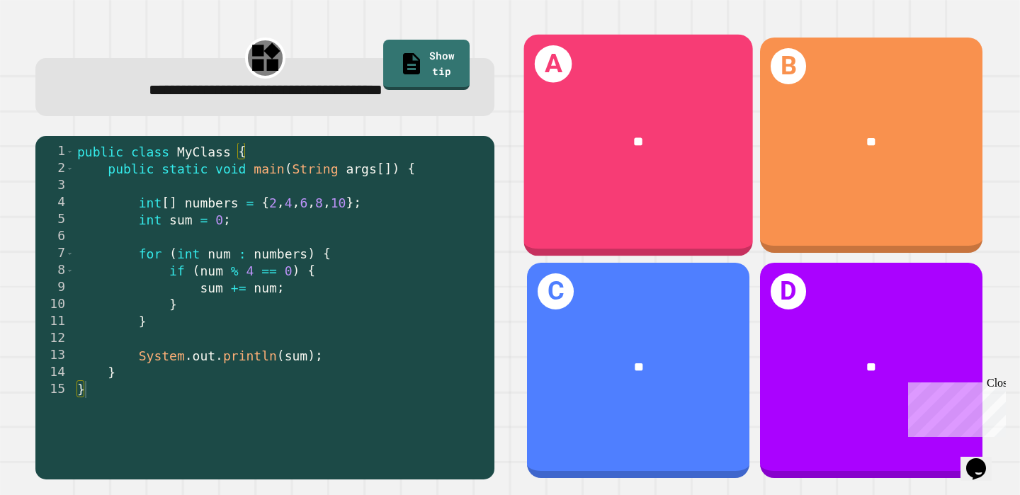
click at [657, 205] on div "A **" at bounding box center [638, 146] width 229 height 222
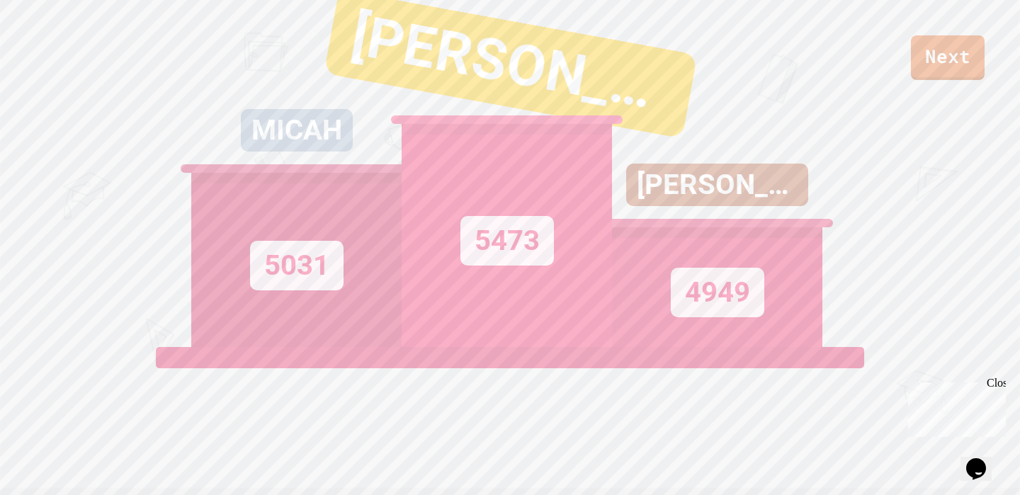
scroll to position [531, 0]
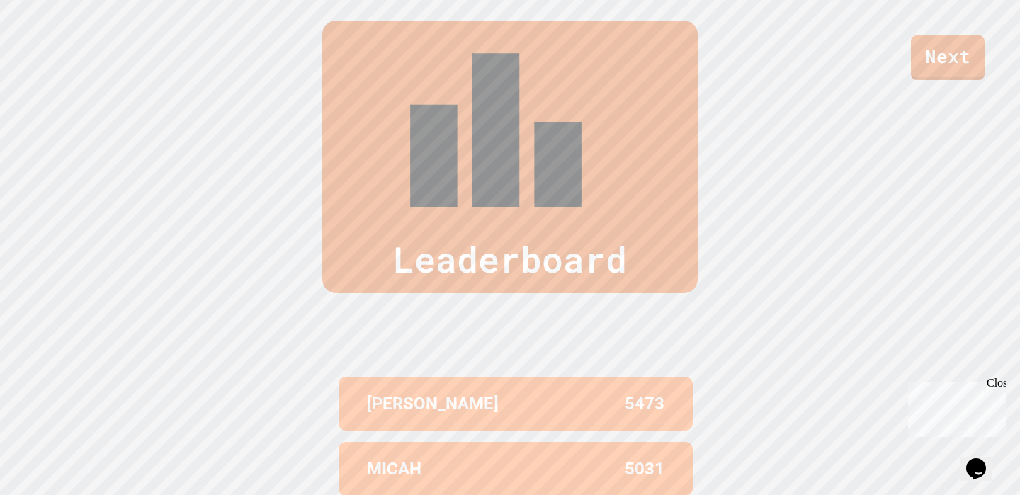
click at [982, 112] on div "Leaderboard [PERSON_NAME] 5473 [PERSON_NAME] 5031 [PERSON_NAME] 4949 [PERSON_NA…" at bounding box center [510, 359] width 1020 height 790
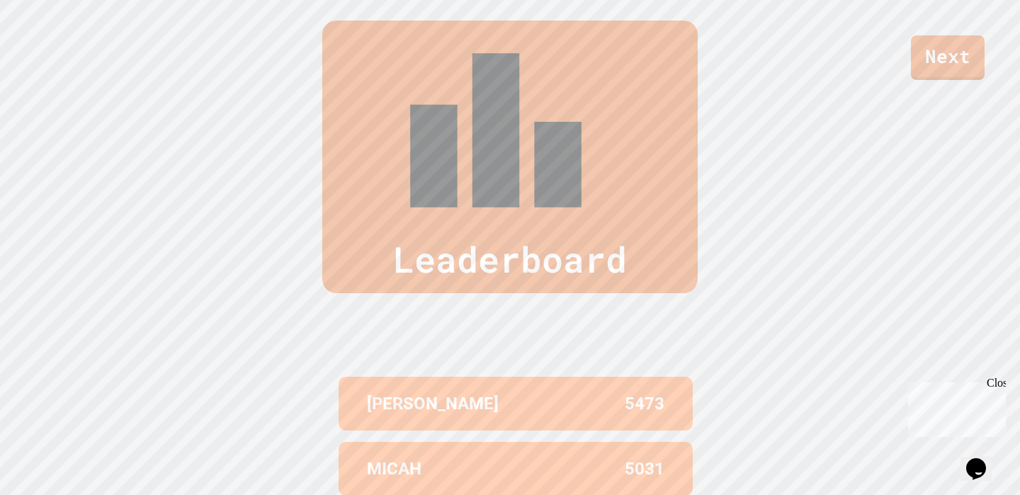
click at [1006, 123] on div "Leaderboard [PERSON_NAME] 5473 [PERSON_NAME] 5031 [PERSON_NAME] 4949 [PERSON_NA…" at bounding box center [510, 359] width 1020 height 790
click at [931, 58] on link "Next" at bounding box center [948, 57] width 74 height 46
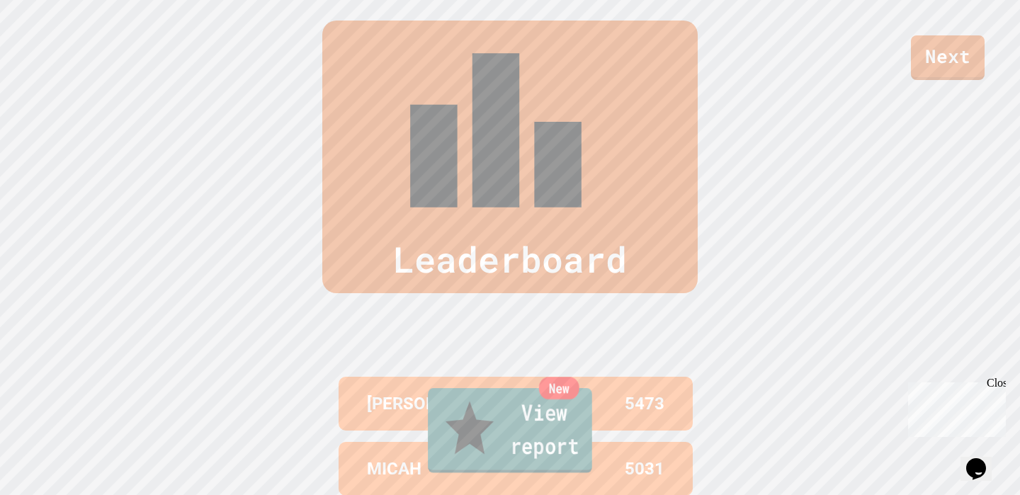
click at [539, 428] on link "New View report" at bounding box center [510, 430] width 164 height 85
